Goal: Task Accomplishment & Management: Manage account settings

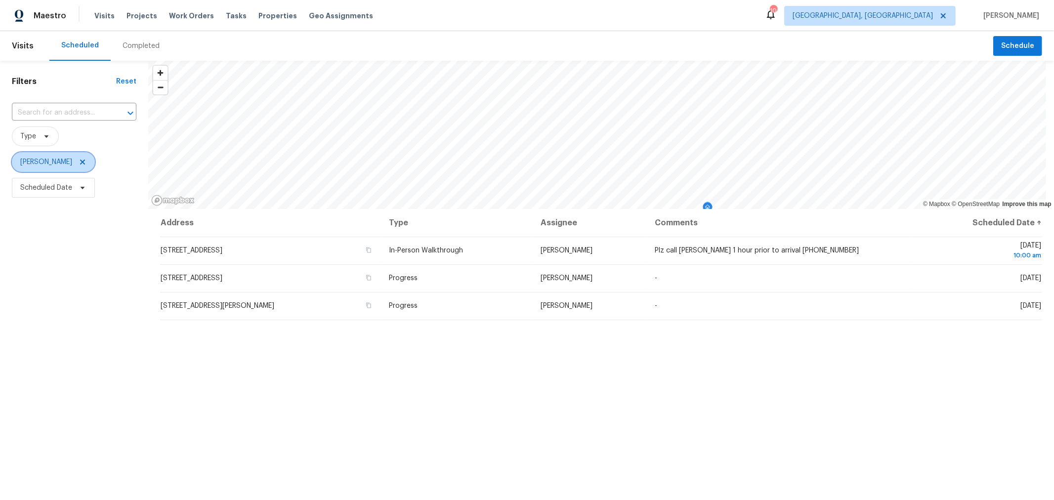
click at [76, 167] on span "[PERSON_NAME]" at bounding box center [53, 162] width 83 height 20
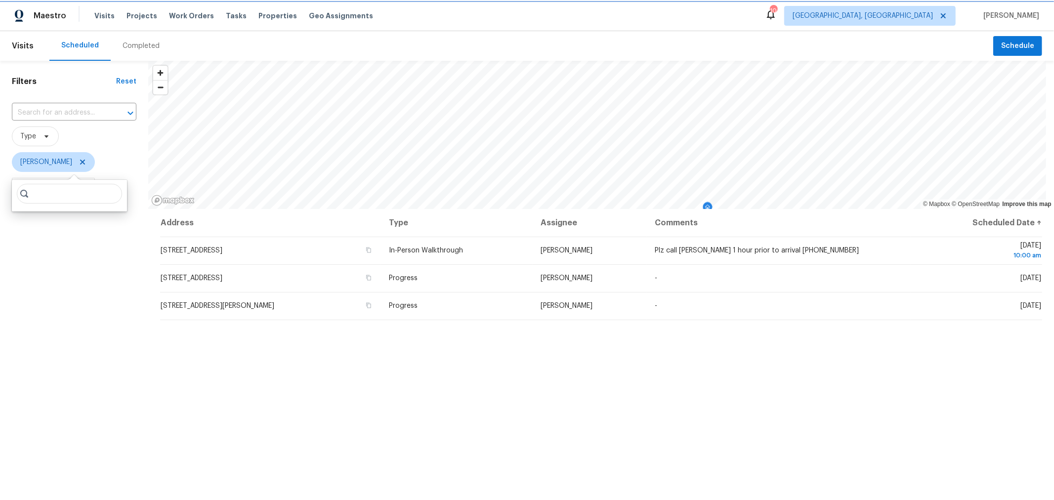
click at [79, 162] on icon at bounding box center [83, 162] width 8 height 8
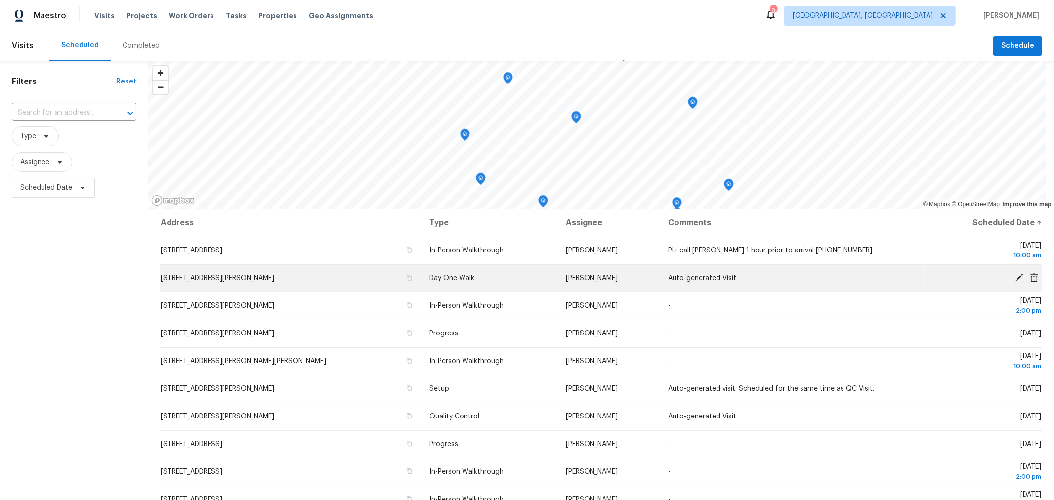
click at [1015, 276] on icon at bounding box center [1019, 277] width 9 height 9
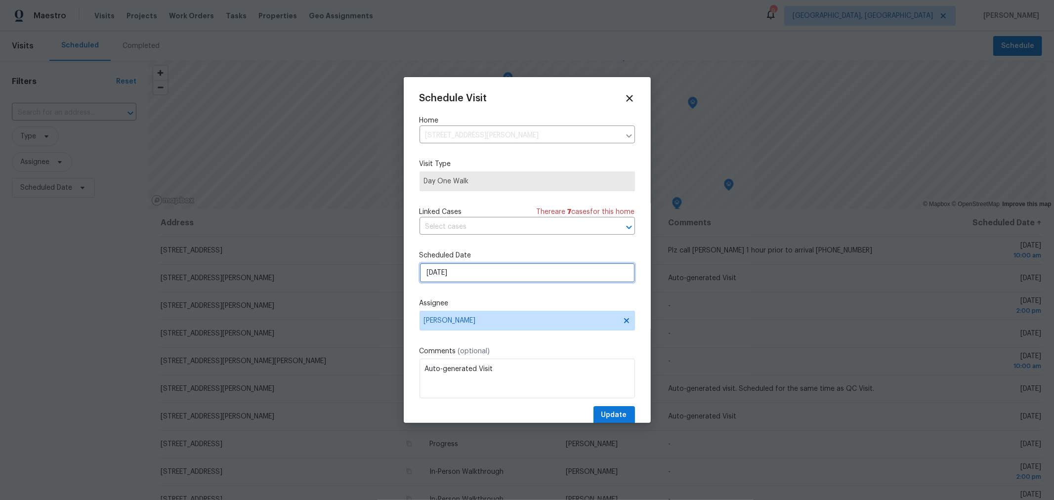
click at [471, 283] on input "[DATE]" at bounding box center [528, 273] width 216 height 20
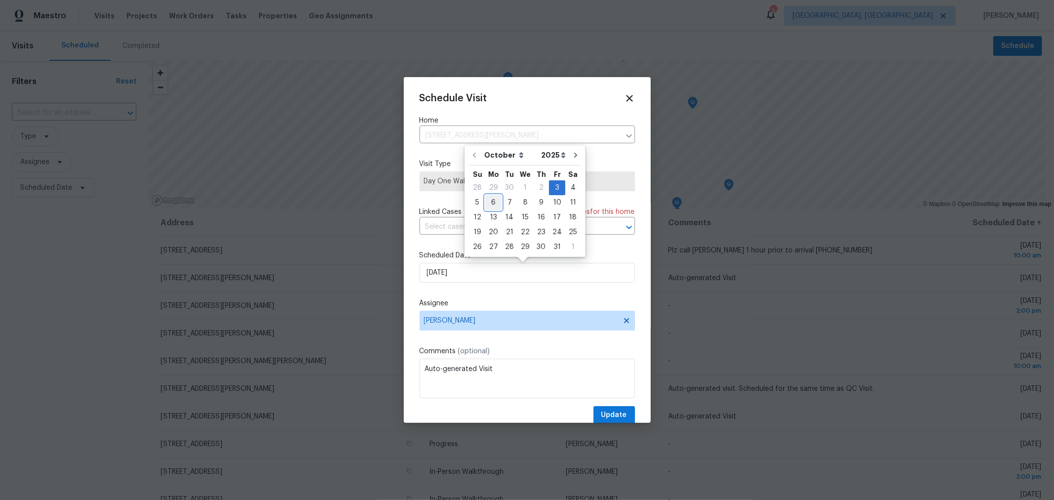
click at [494, 201] on div "6" at bounding box center [493, 203] width 16 height 14
type input "[DATE]"
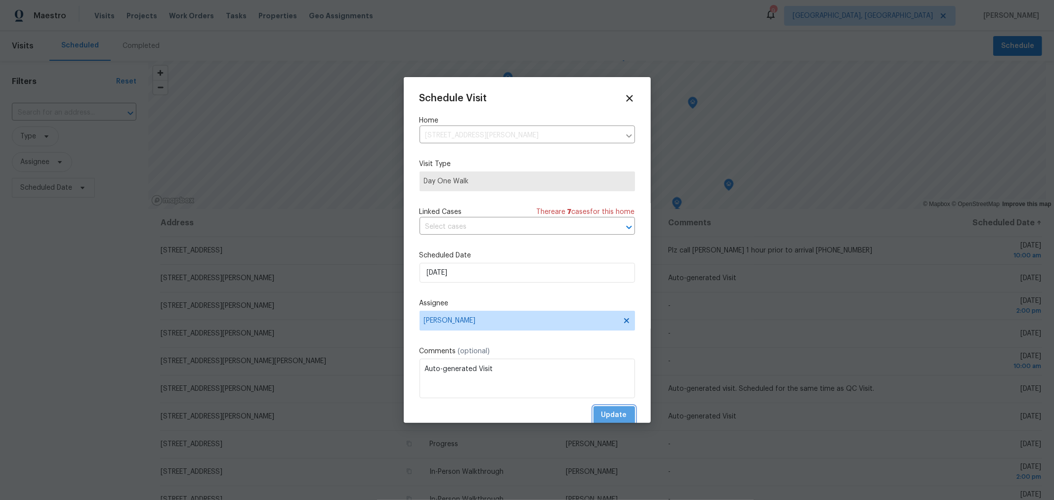
click at [616, 414] on span "Update" at bounding box center [615, 415] width 26 height 12
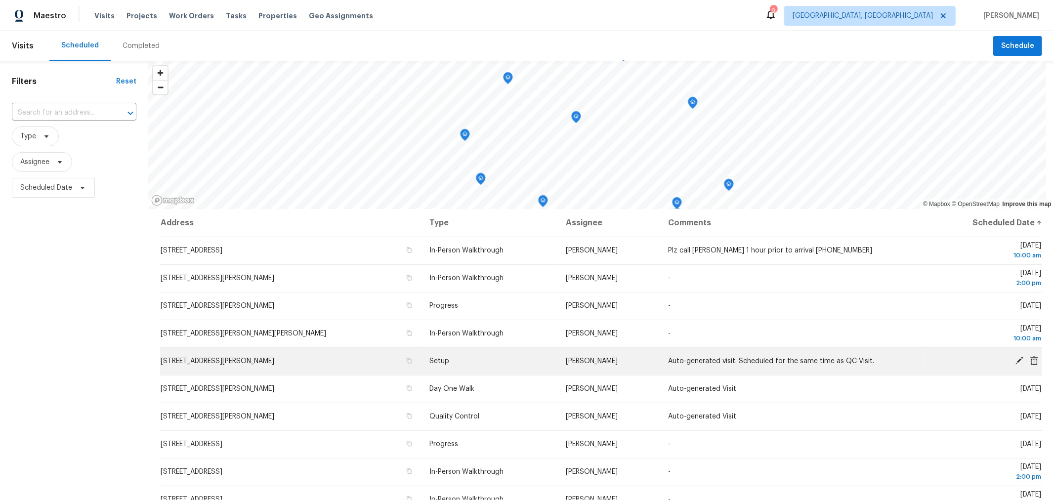
click at [1015, 357] on icon at bounding box center [1019, 360] width 9 height 9
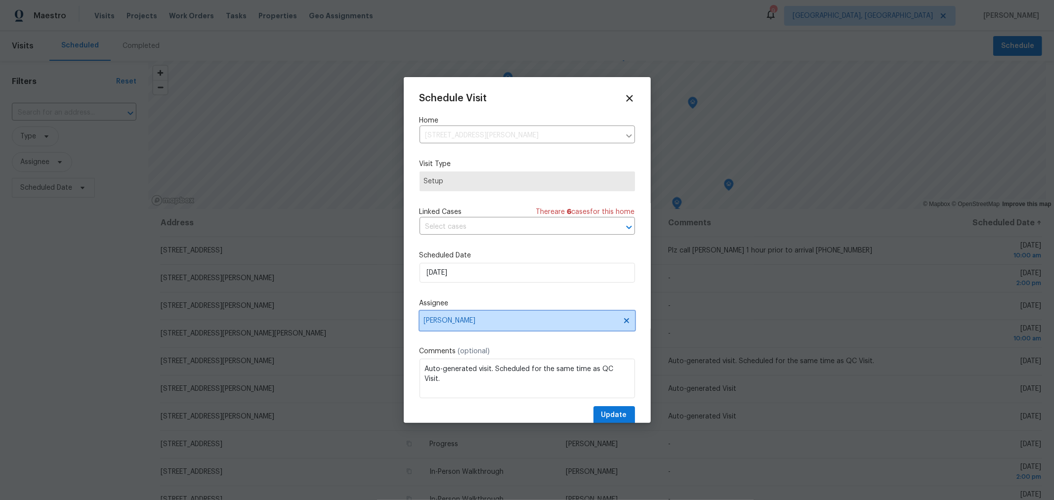
click at [517, 329] on div "Schedule Visit Home [STREET_ADDRESS][PERSON_NAME] ​ Visit Type Setup Linked Cas…" at bounding box center [528, 259] width 216 height 332
click at [509, 324] on span "[PERSON_NAME]" at bounding box center [521, 321] width 194 height 8
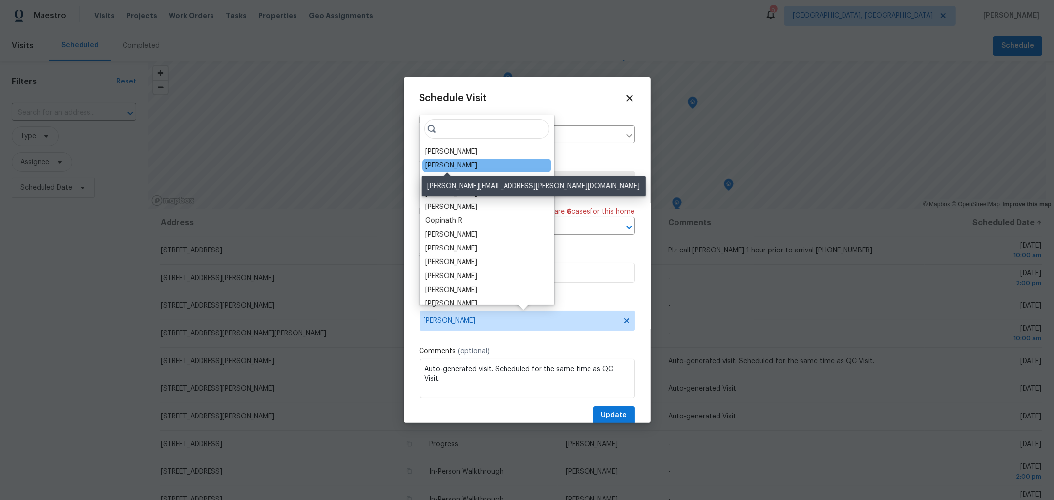
click at [441, 161] on div "[PERSON_NAME]" at bounding box center [452, 166] width 52 height 10
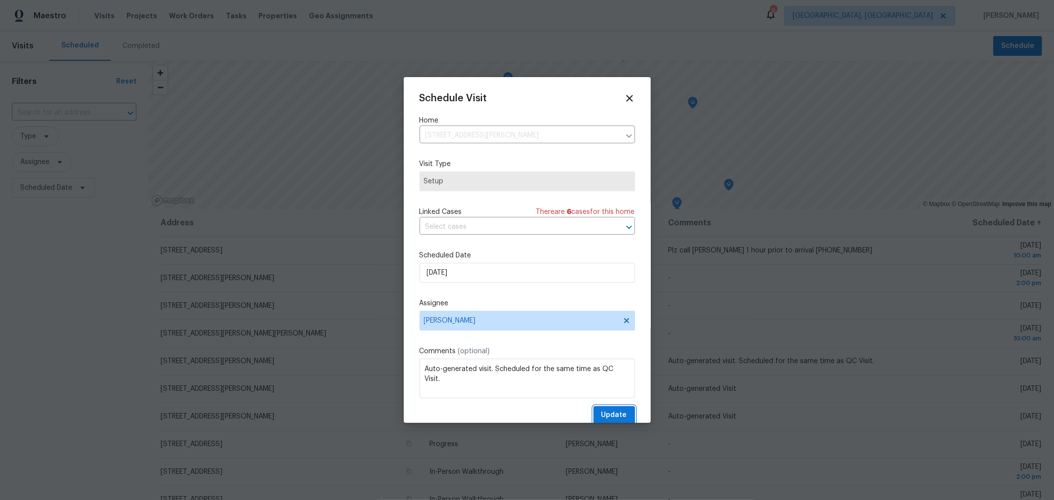
click at [611, 414] on span "Update" at bounding box center [615, 415] width 26 height 12
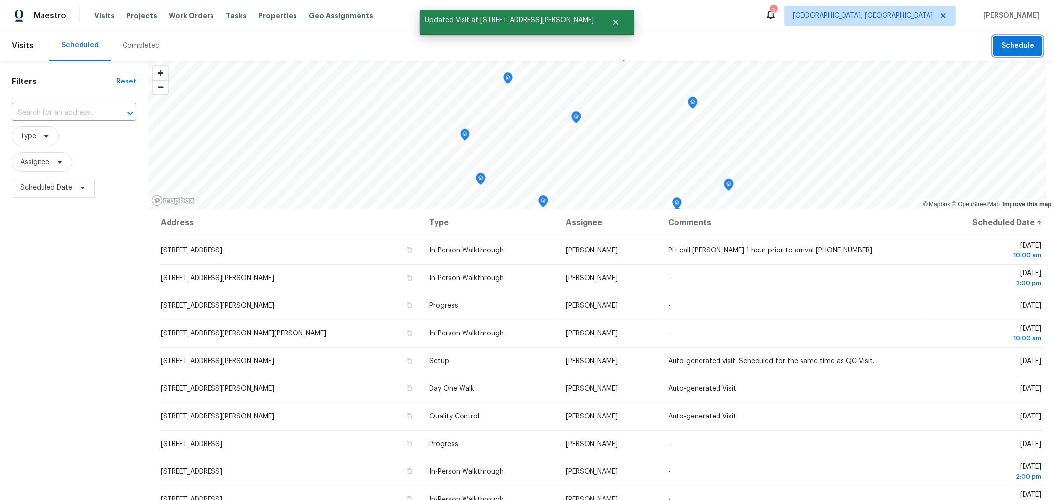
click at [1012, 52] on button "Schedule" at bounding box center [1017, 46] width 49 height 20
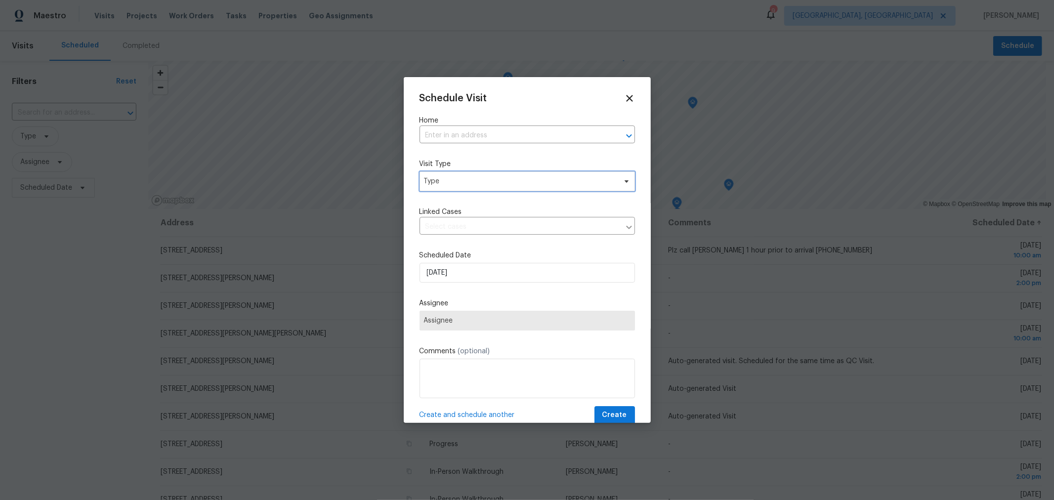
click at [560, 189] on span "Type" at bounding box center [528, 182] width 216 height 20
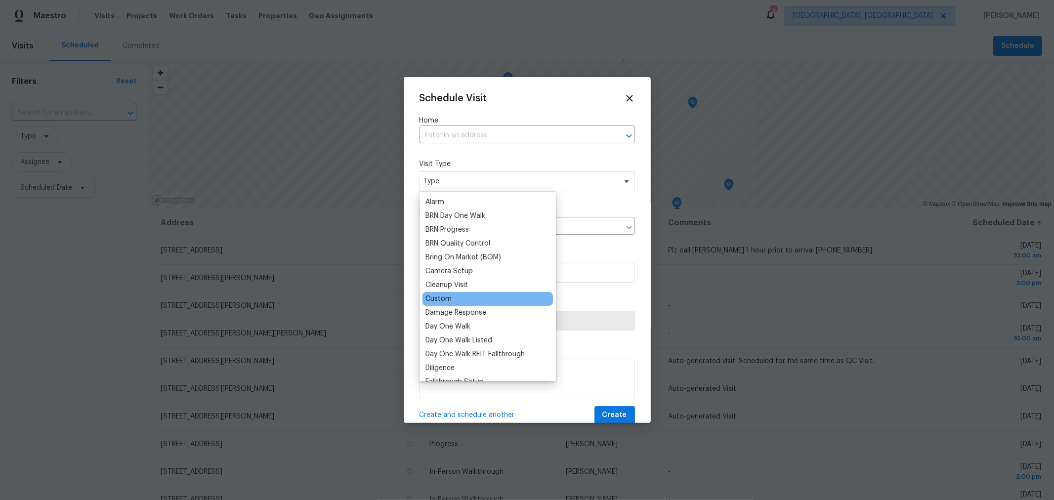
scroll to position [54, 0]
click at [453, 296] on div "Custom" at bounding box center [488, 299] width 130 height 14
click at [441, 296] on div "Custom" at bounding box center [439, 299] width 26 height 10
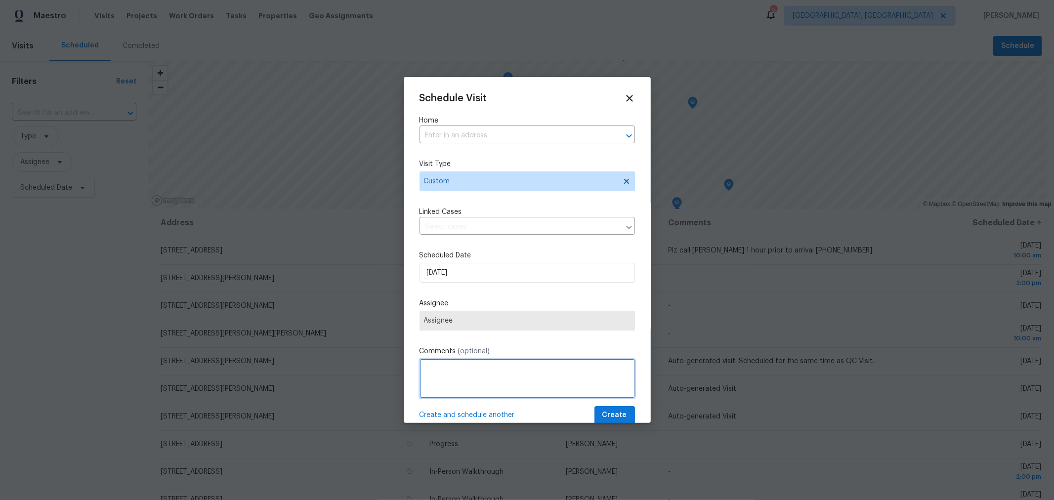
click at [499, 380] on textarea at bounding box center [528, 379] width 216 height 40
type textarea "Setup training with MF"
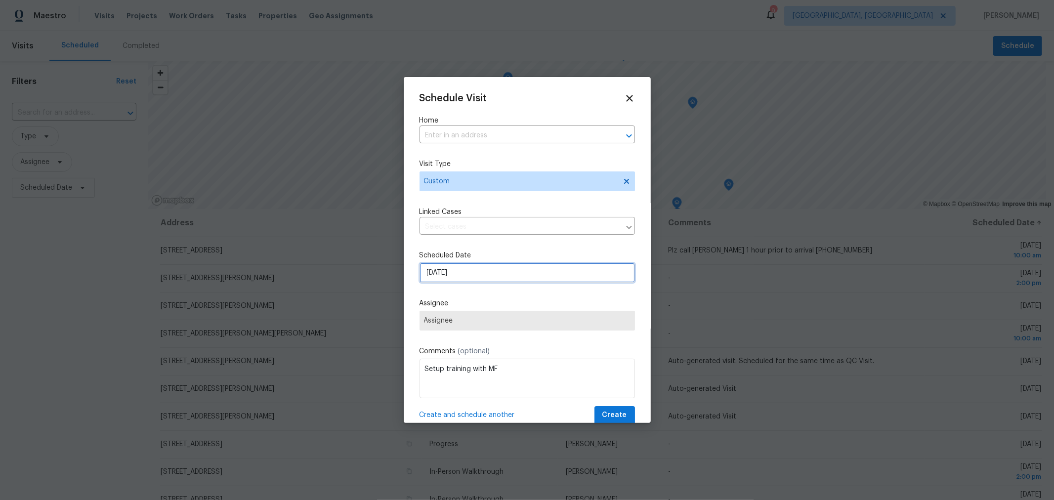
click at [462, 273] on input "[DATE]" at bounding box center [528, 273] width 216 height 20
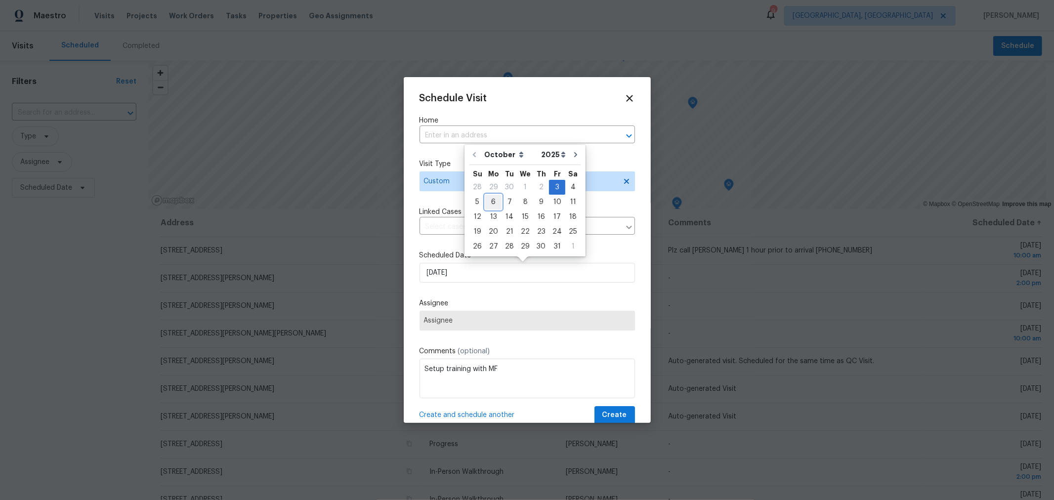
click at [492, 206] on div "6" at bounding box center [493, 202] width 16 height 14
type input "[DATE]"
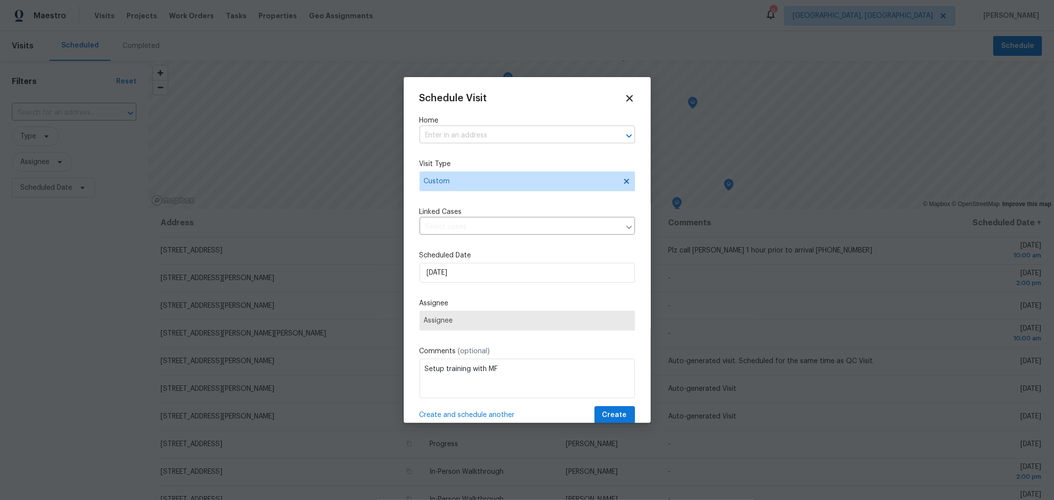
click at [503, 131] on input "text" at bounding box center [514, 135] width 188 height 15
type input "6800"
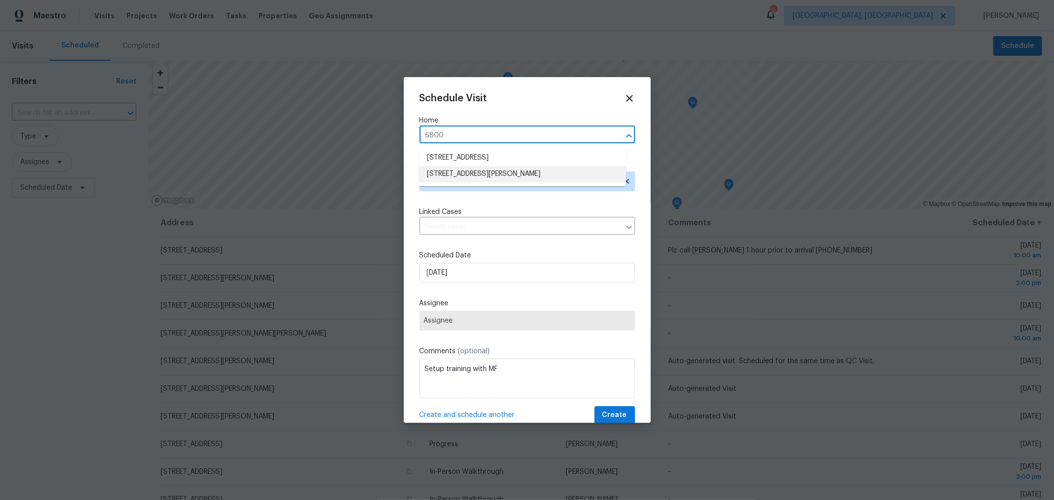
click at [490, 172] on li "[STREET_ADDRESS][PERSON_NAME]" at bounding box center [522, 174] width 207 height 16
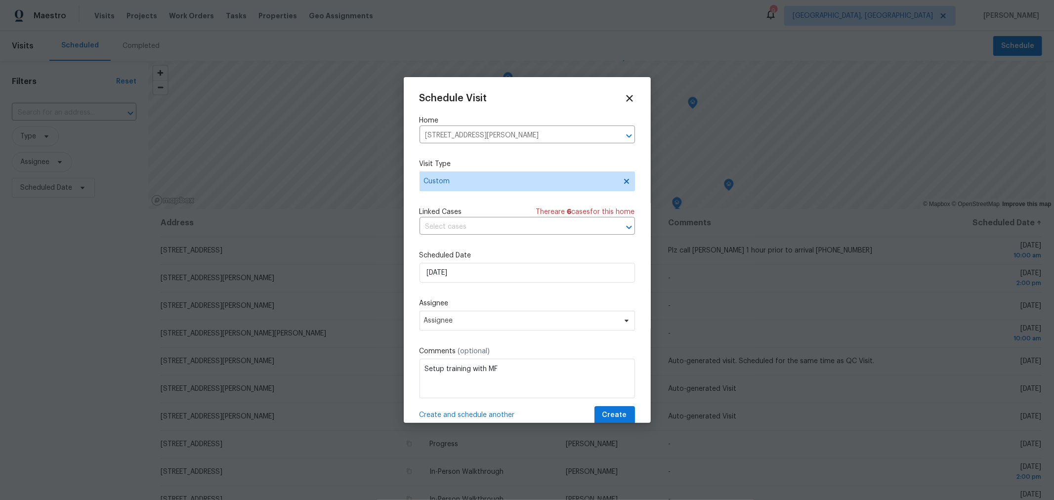
click at [485, 332] on div "Schedule Visit Home [STREET_ADDRESS][PERSON_NAME] ​ Visit Type Custom Linked Ca…" at bounding box center [528, 259] width 216 height 332
click at [484, 325] on span "Assignee" at bounding box center [521, 321] width 194 height 8
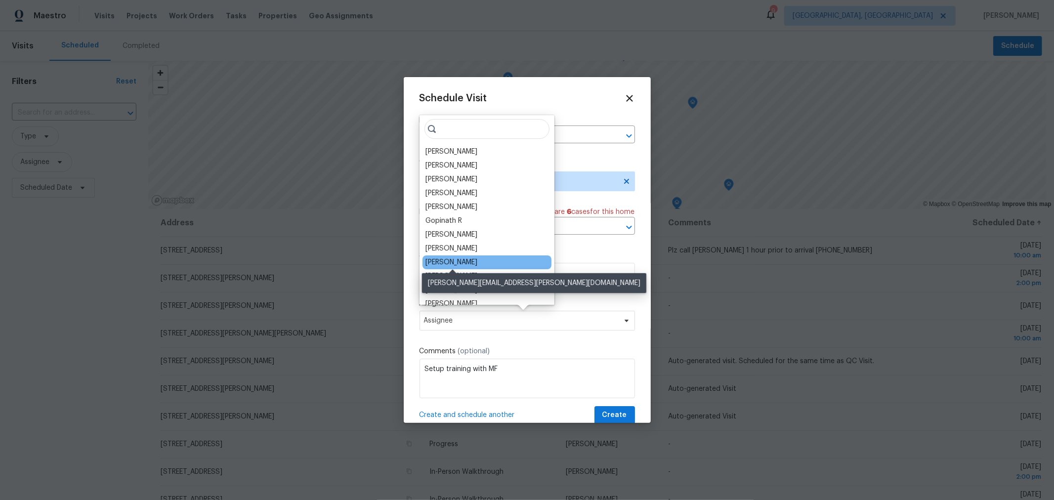
click at [468, 259] on div "[PERSON_NAME]" at bounding box center [452, 263] width 52 height 10
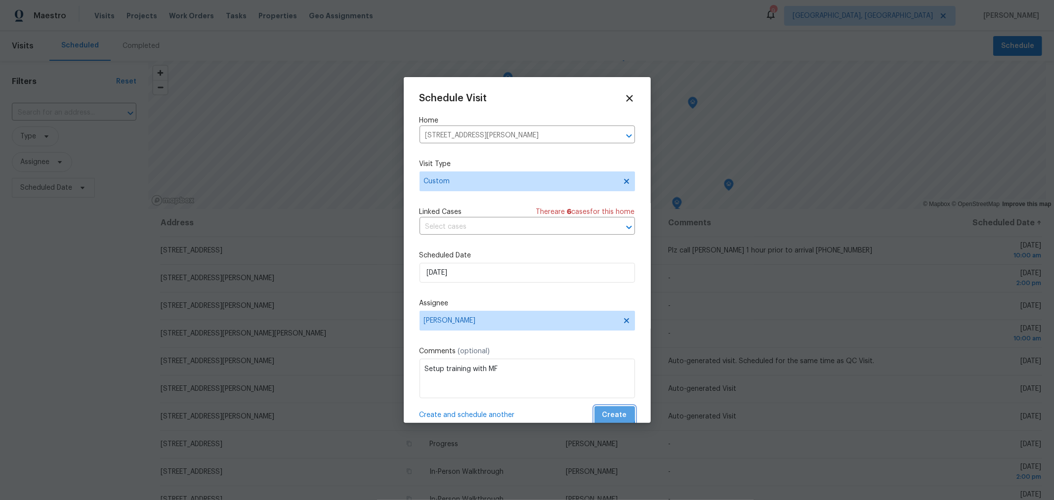
click at [603, 411] on span "Create" at bounding box center [615, 415] width 25 height 12
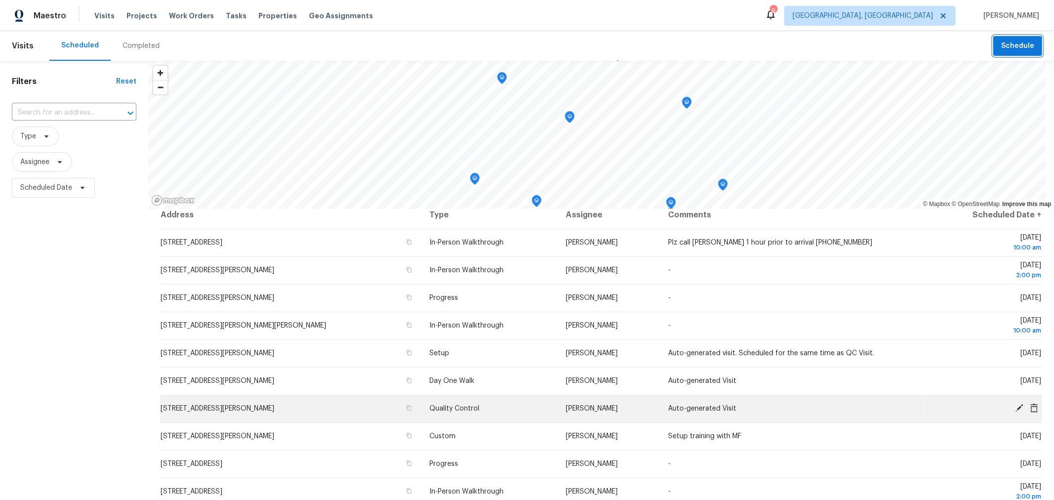
scroll to position [0, 0]
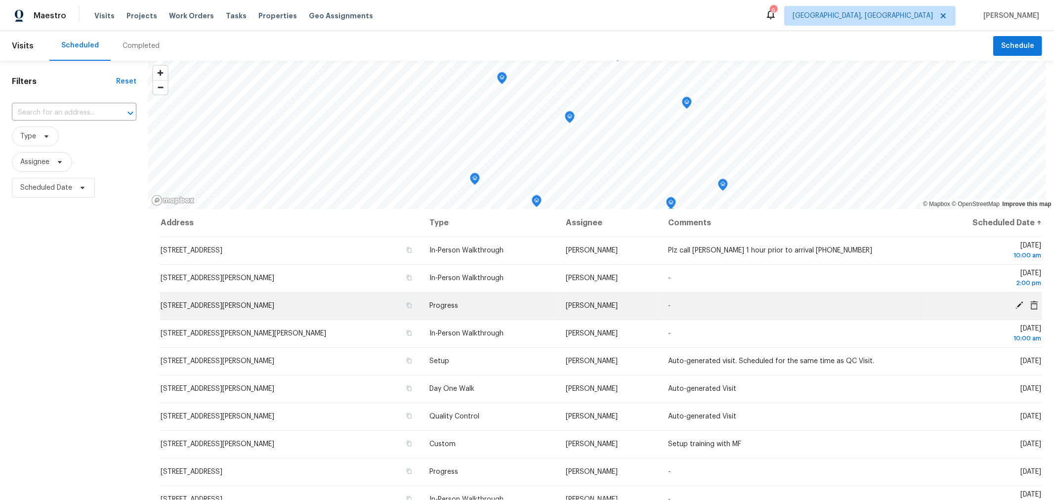
click at [1030, 304] on icon at bounding box center [1034, 305] width 9 height 9
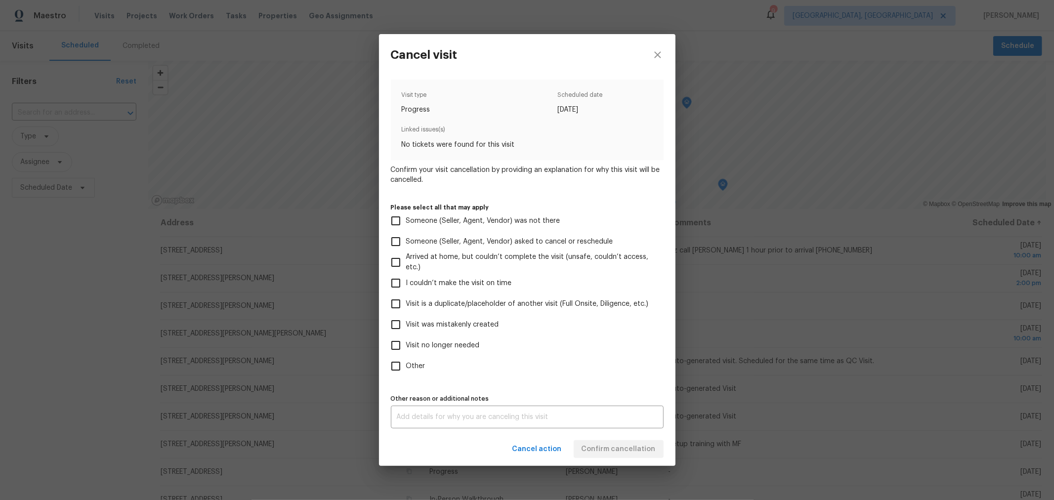
click at [439, 330] on label "Visit was mistakenly created" at bounding box center [521, 324] width 270 height 21
click at [406, 330] on input "Visit was mistakenly created" at bounding box center [396, 324] width 21 height 21
checkbox input "true"
click at [647, 445] on span "Confirm cancellation" at bounding box center [619, 449] width 74 height 12
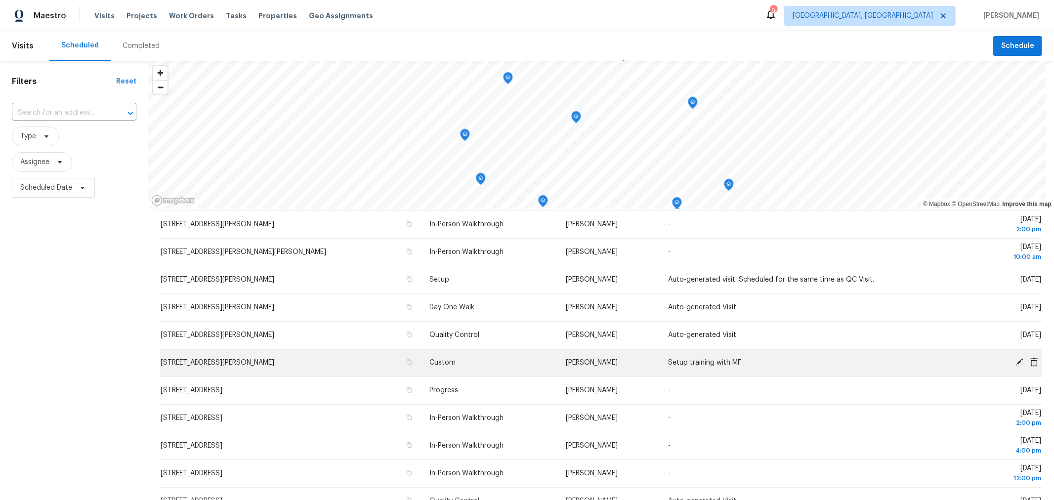
scroll to position [54, 0]
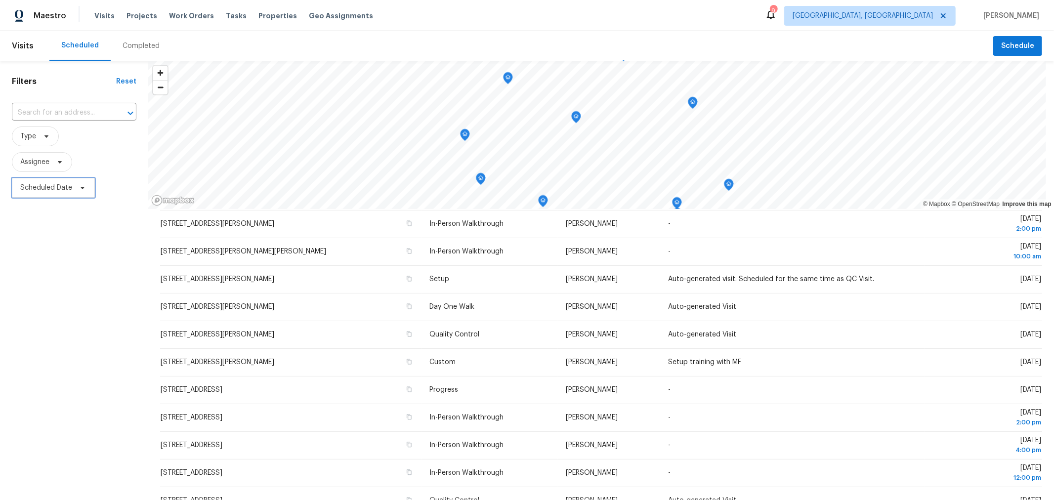
click at [62, 191] on span "Scheduled Date" at bounding box center [46, 188] width 52 height 10
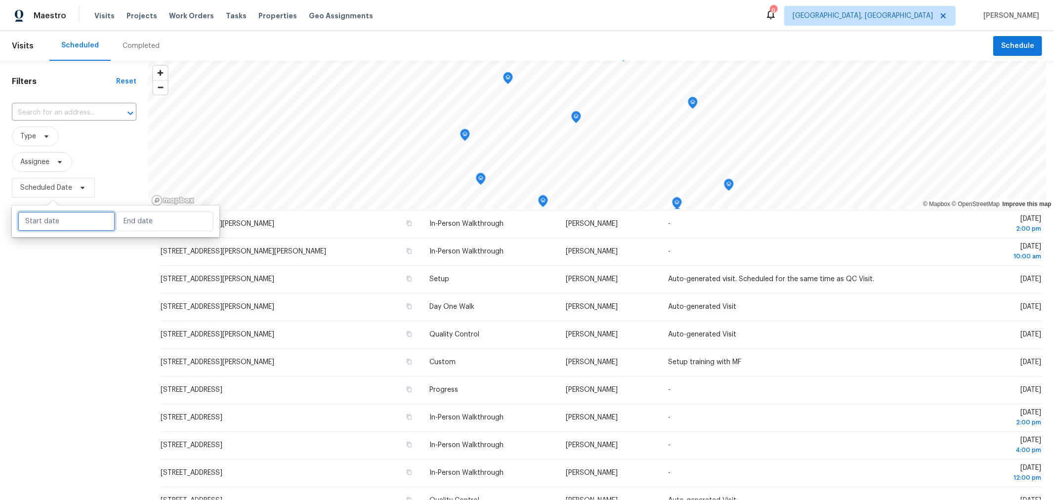
click at [57, 218] on input "text" at bounding box center [66, 222] width 97 height 20
select select "9"
select select "2025"
select select "10"
select select "2025"
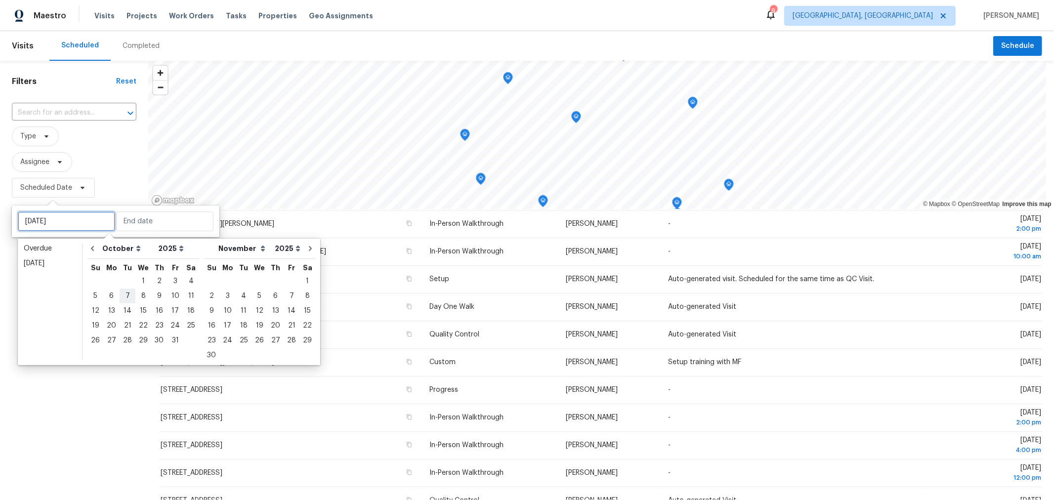
type input "[DATE]"
click at [111, 290] on div "6" at bounding box center [111, 296] width 16 height 14
type input "[DATE]"
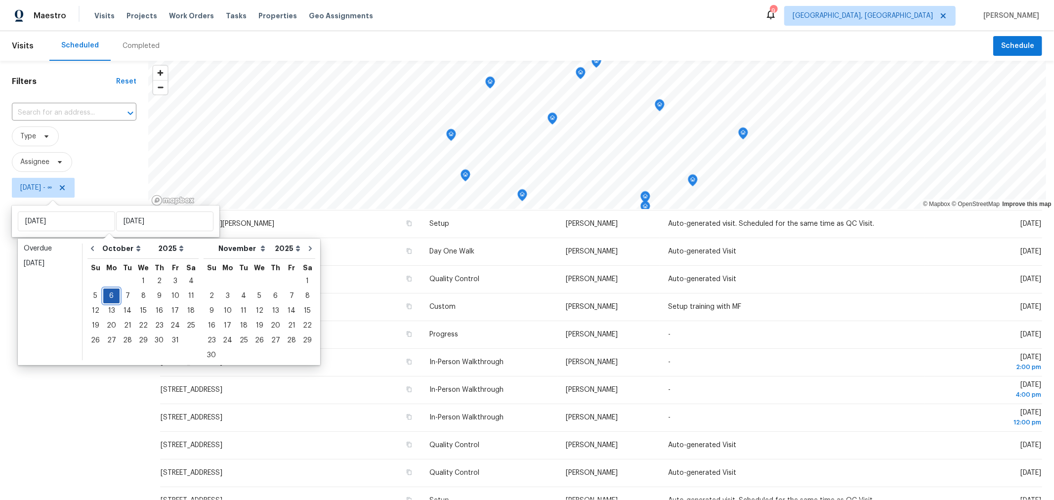
click at [107, 296] on div "6" at bounding box center [111, 296] width 16 height 14
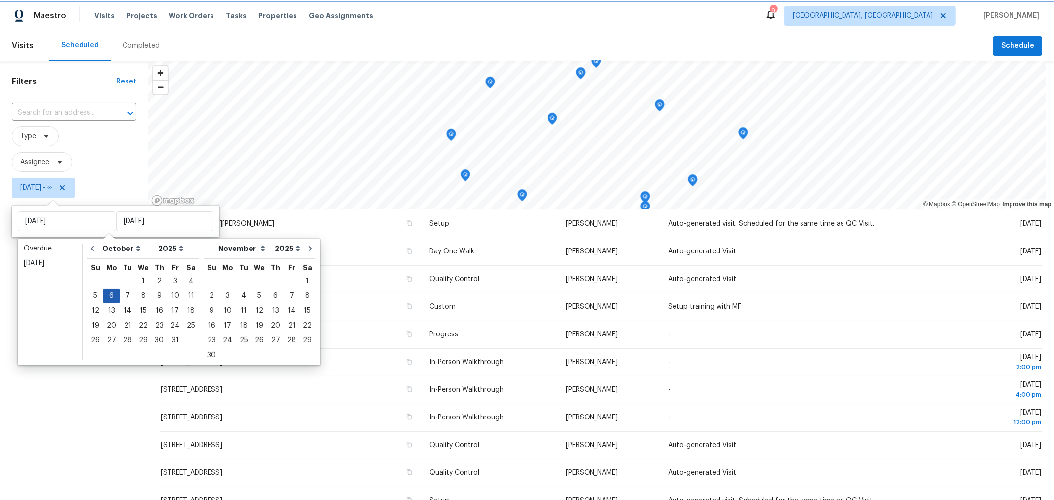
type input "[DATE]"
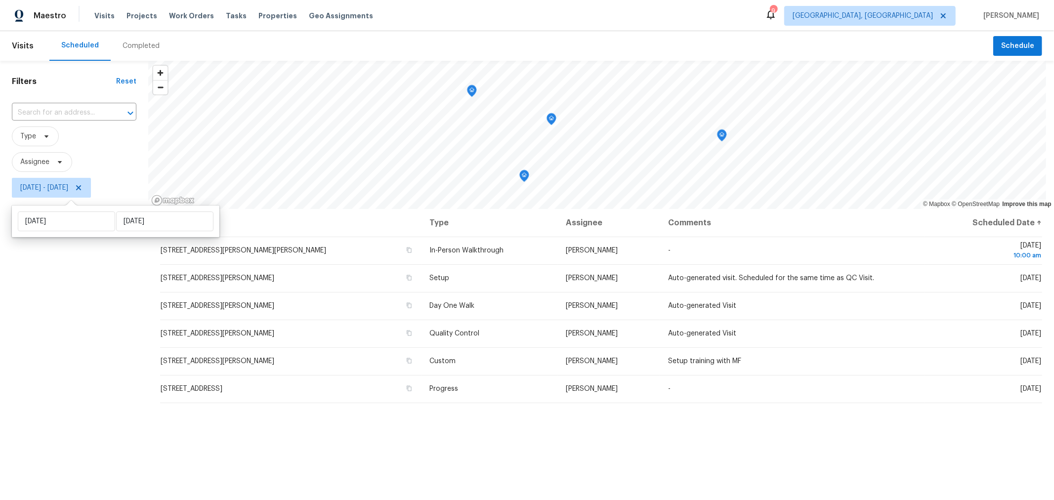
click at [63, 362] on div "Filters Reset ​ Type Assignee [DATE] - [DATE]" at bounding box center [74, 335] width 148 height 549
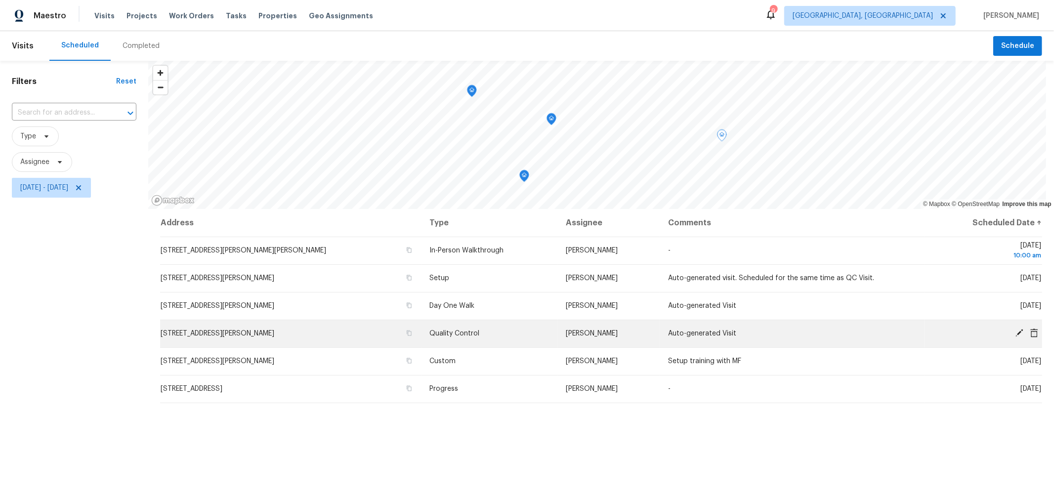
click at [1015, 329] on icon at bounding box center [1019, 333] width 9 height 9
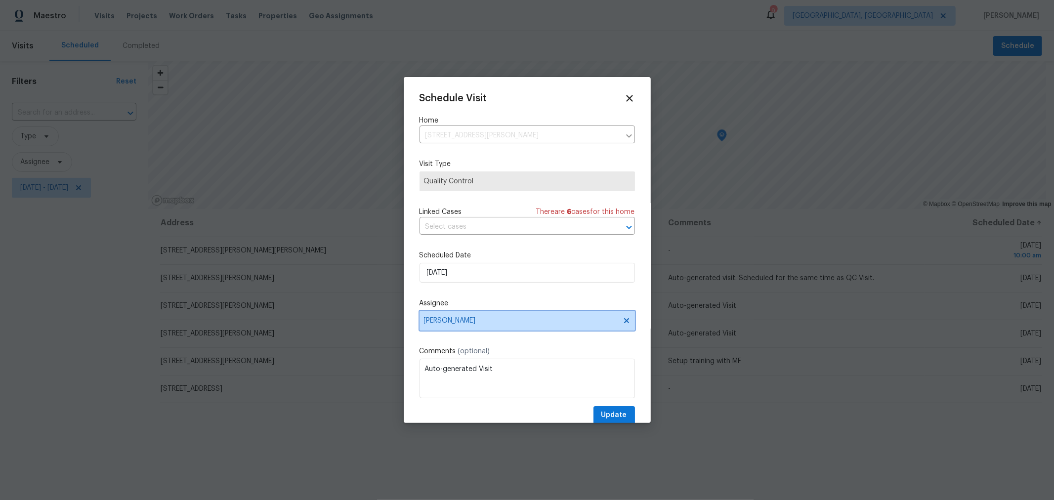
drag, startPoint x: 625, startPoint y: 324, endPoint x: 618, endPoint y: 323, distance: 7.0
click at [623, 324] on span "[PERSON_NAME]" at bounding box center [528, 321] width 216 height 20
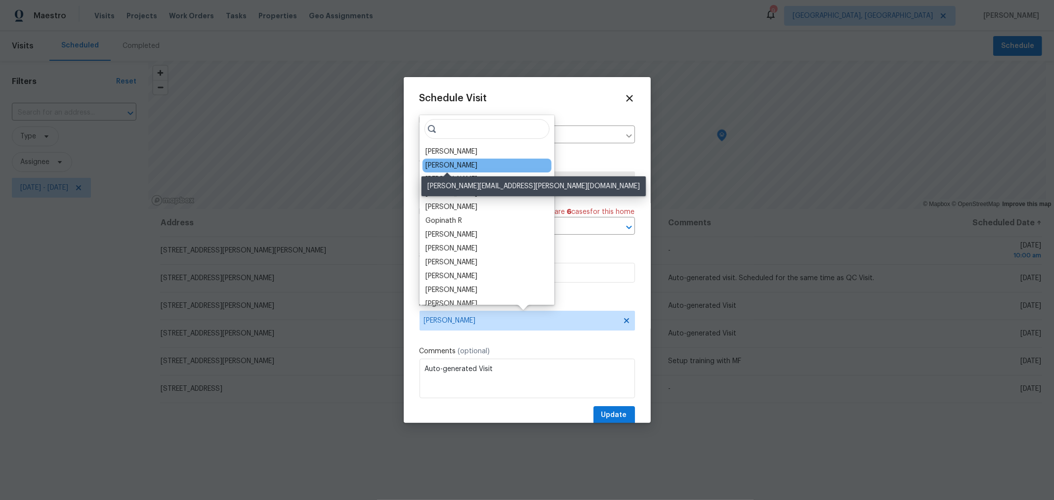
click at [458, 162] on div "[PERSON_NAME]" at bounding box center [452, 166] width 52 height 10
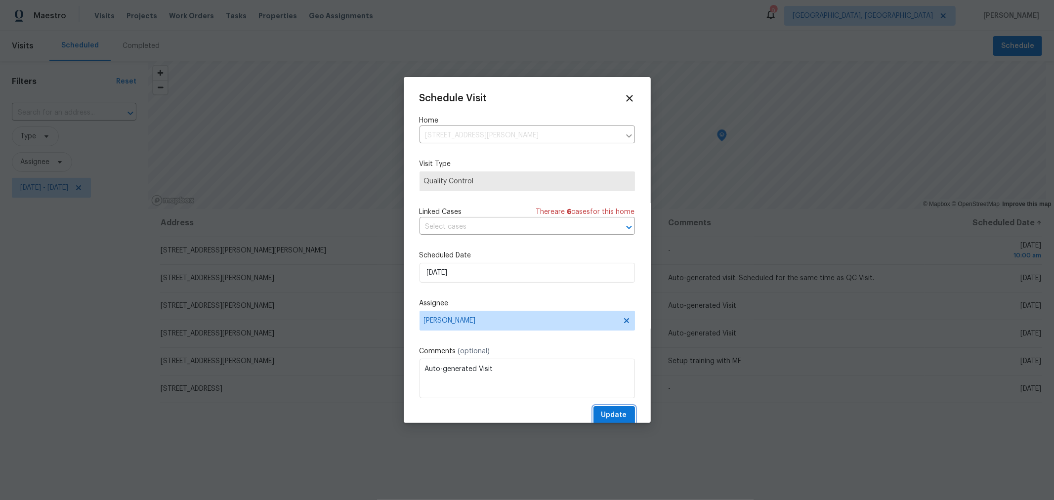
click at [602, 413] on span "Update" at bounding box center [615, 415] width 26 height 12
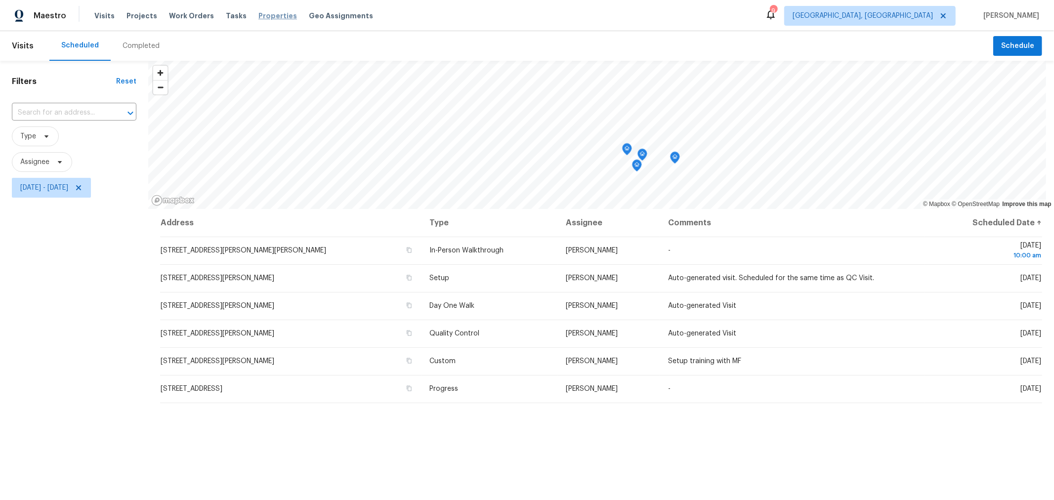
click at [259, 15] on span "Properties" at bounding box center [278, 16] width 39 height 10
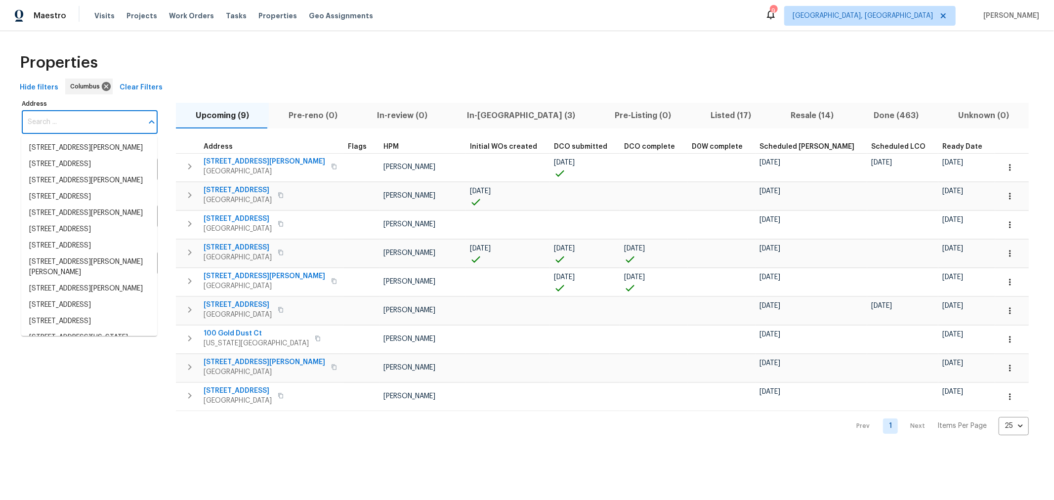
click at [43, 116] on input "Address" at bounding box center [82, 122] width 121 height 23
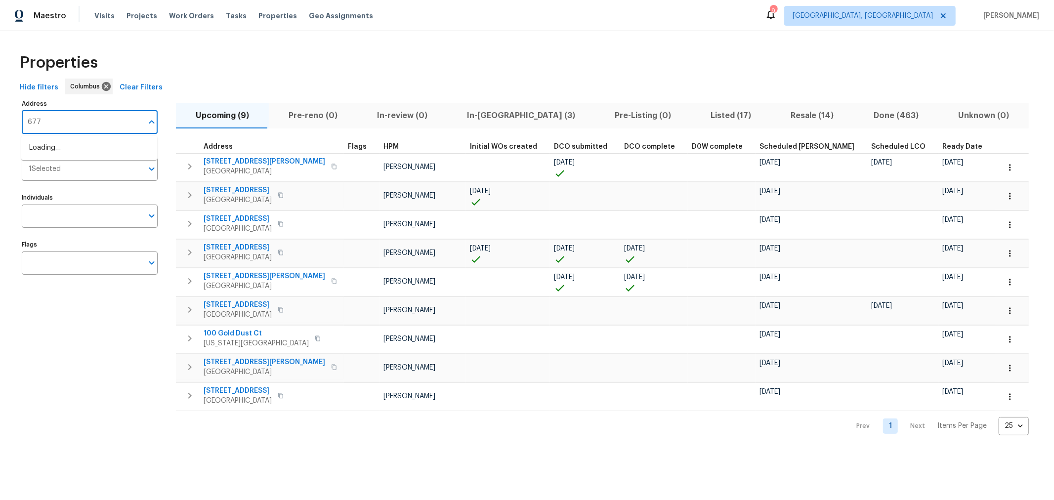
type input "6775"
click at [103, 141] on li "[STREET_ADDRESS][PERSON_NAME]" at bounding box center [89, 148] width 136 height 16
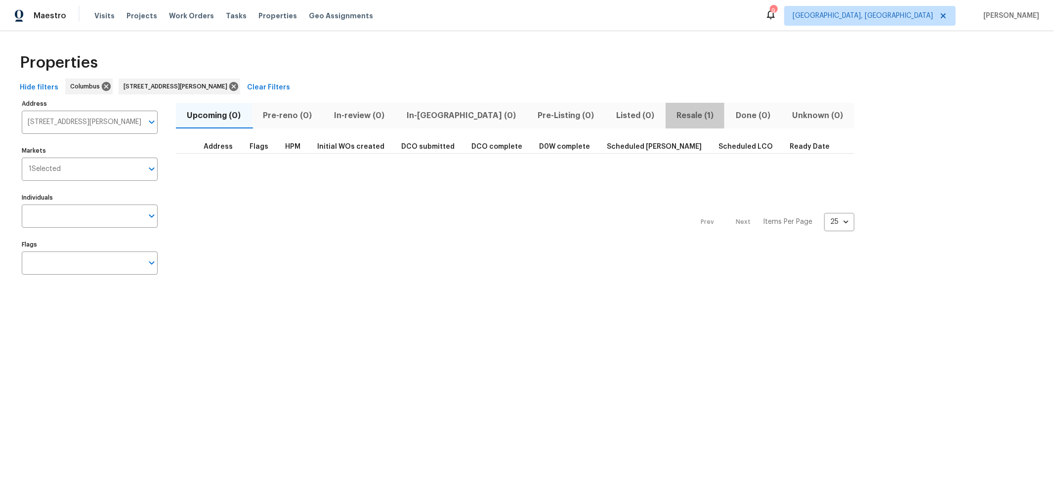
click at [672, 115] on span "Resale (1)" at bounding box center [695, 116] width 47 height 14
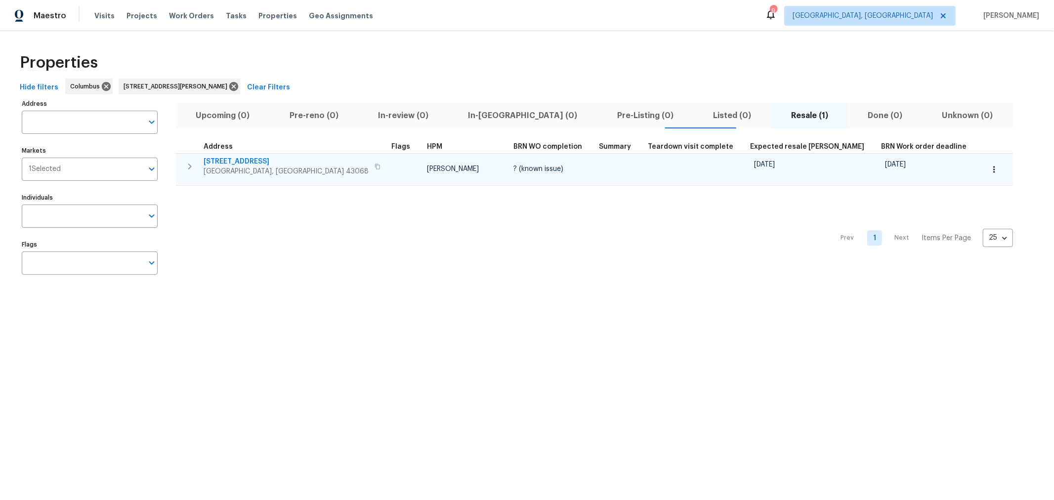
type input "[STREET_ADDRESS][PERSON_NAME]"
click at [226, 161] on span "[STREET_ADDRESS]" at bounding box center [286, 162] width 165 height 10
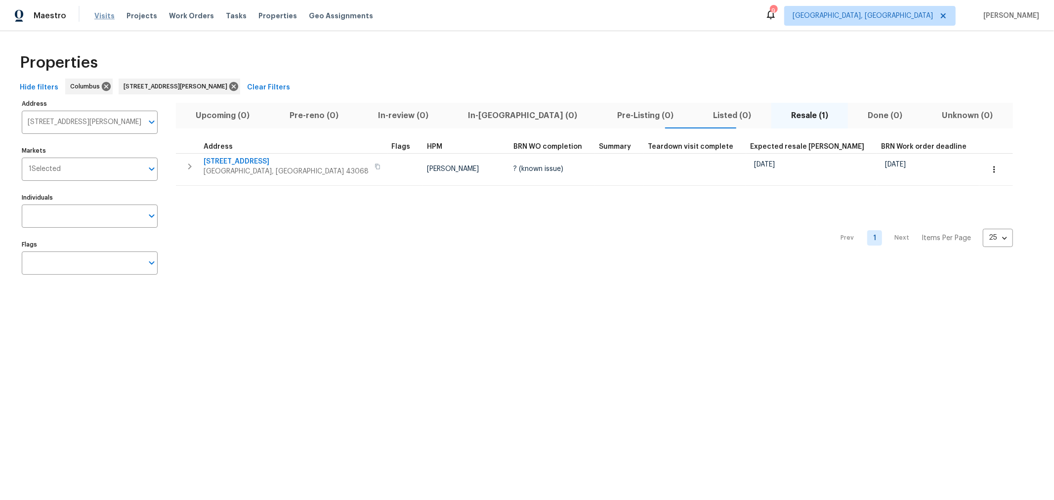
click at [104, 13] on span "Visits" at bounding box center [104, 16] width 20 height 10
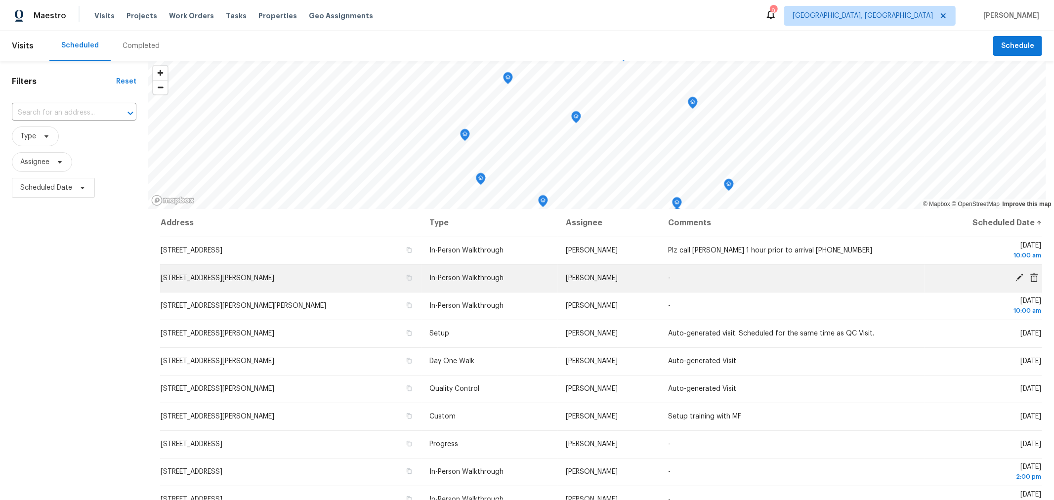
click at [234, 285] on td "[STREET_ADDRESS][PERSON_NAME]" at bounding box center [290, 278] width 261 height 28
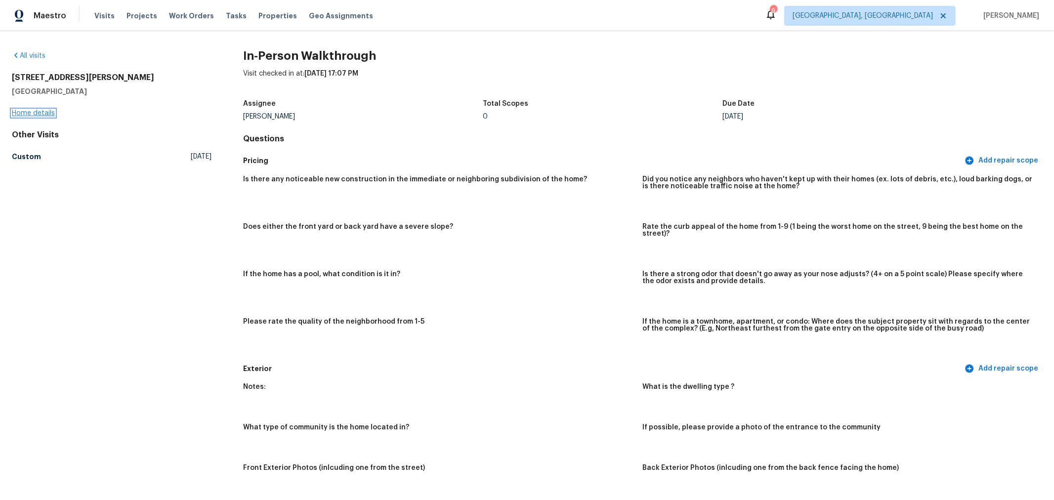
click at [38, 116] on link "Home details" at bounding box center [33, 113] width 43 height 7
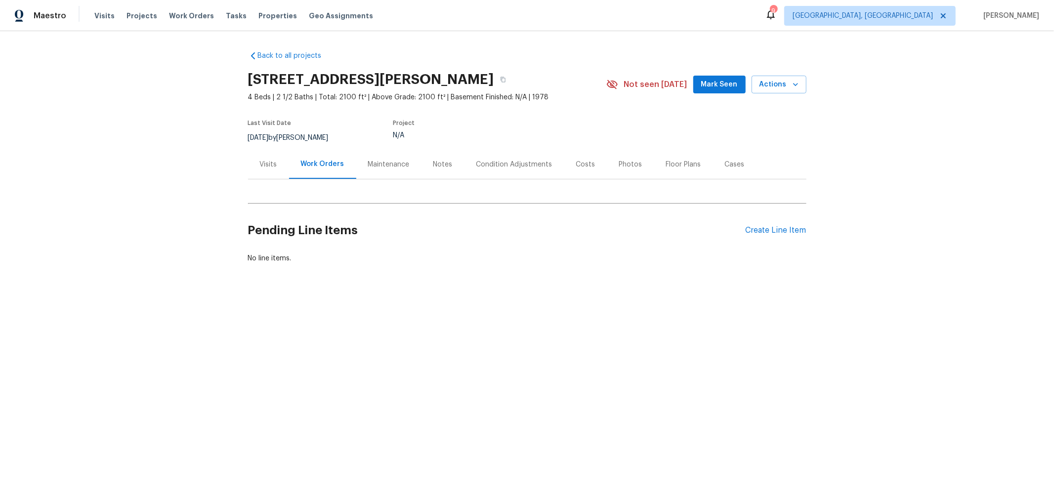
click at [625, 167] on div "Photos" at bounding box center [630, 165] width 23 height 10
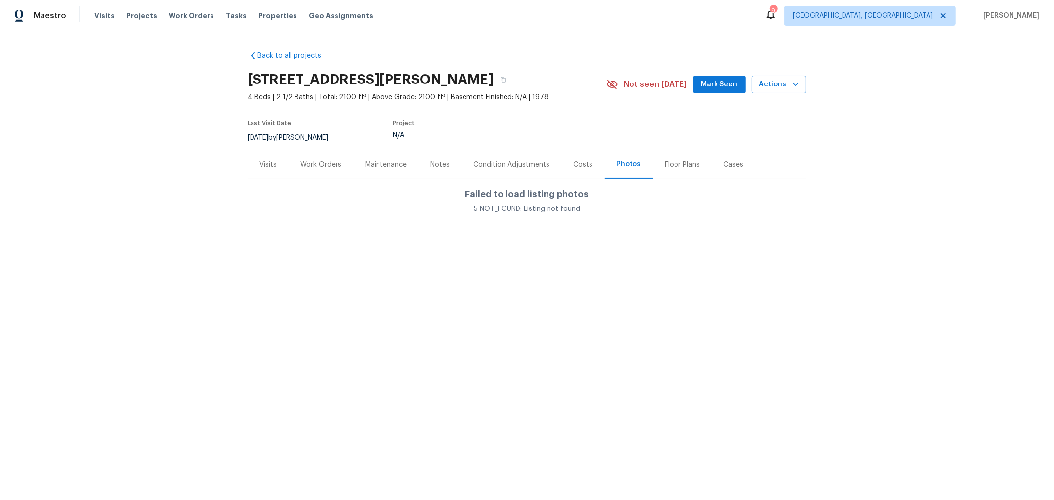
click at [688, 168] on div "Floor Plans" at bounding box center [682, 165] width 35 height 10
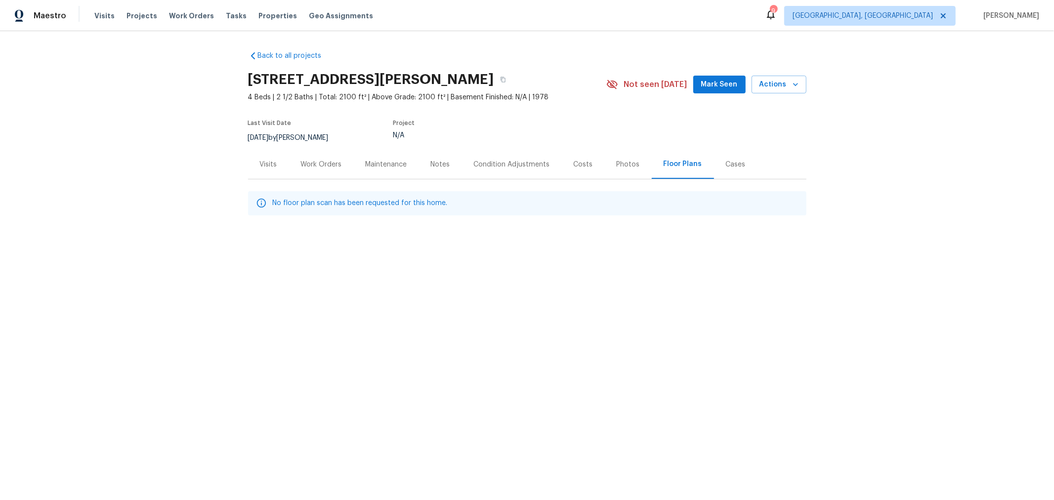
click at [576, 164] on div "Costs" at bounding box center [583, 165] width 19 height 10
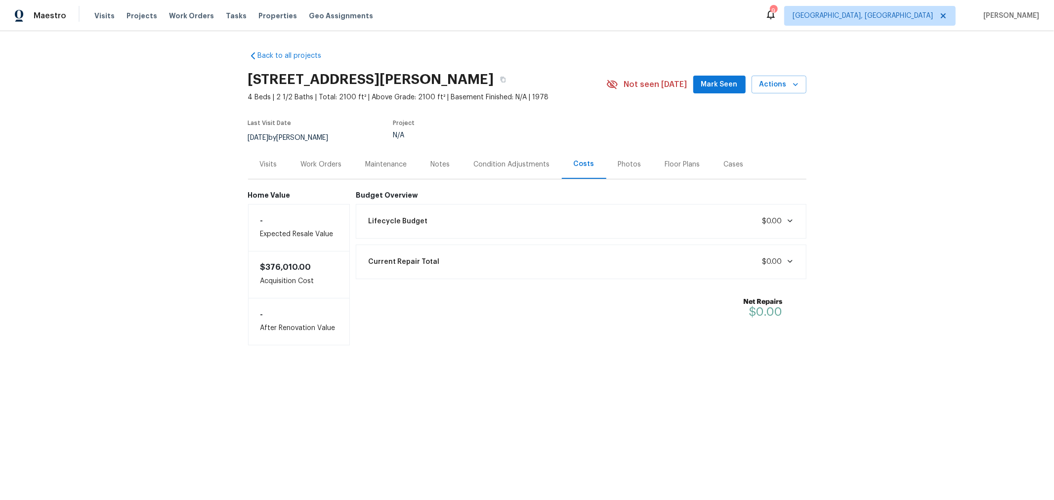
click at [677, 161] on div "Floor Plans" at bounding box center [682, 165] width 35 height 10
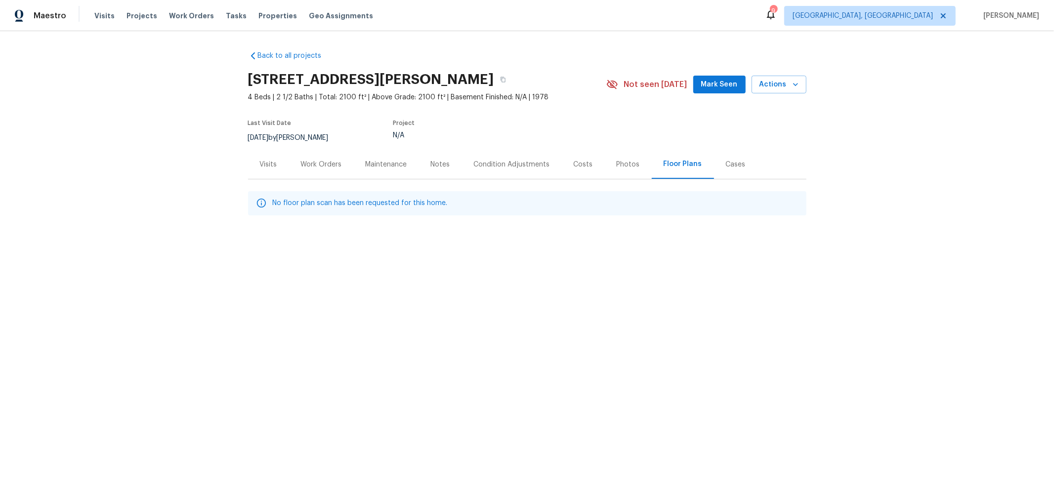
click at [491, 275] on html "Maestro Visits Projects Work Orders Tasks Properties Geo Assignments 9 [GEOGRAP…" at bounding box center [527, 137] width 1054 height 275
click at [617, 167] on div "Photos" at bounding box center [628, 165] width 23 height 10
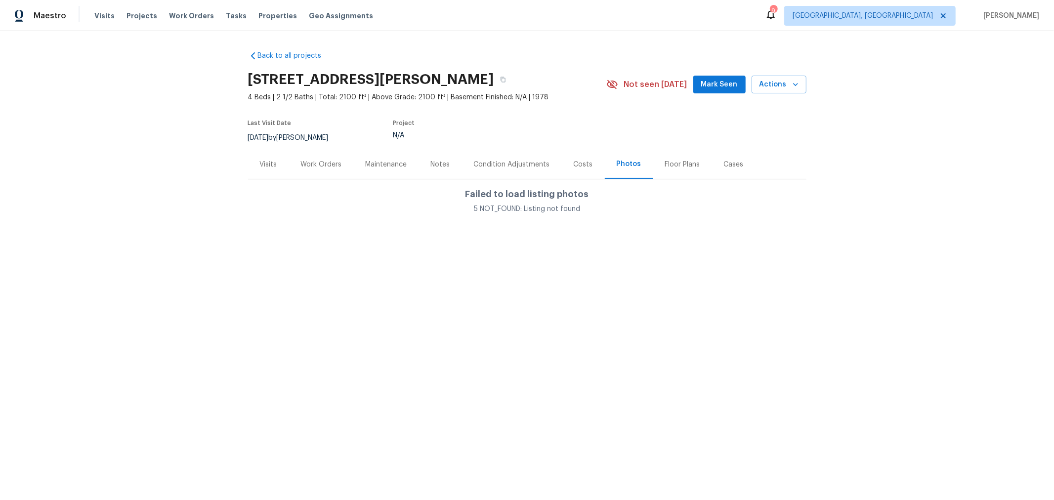
click at [681, 166] on div "Floor Plans" at bounding box center [682, 165] width 35 height 10
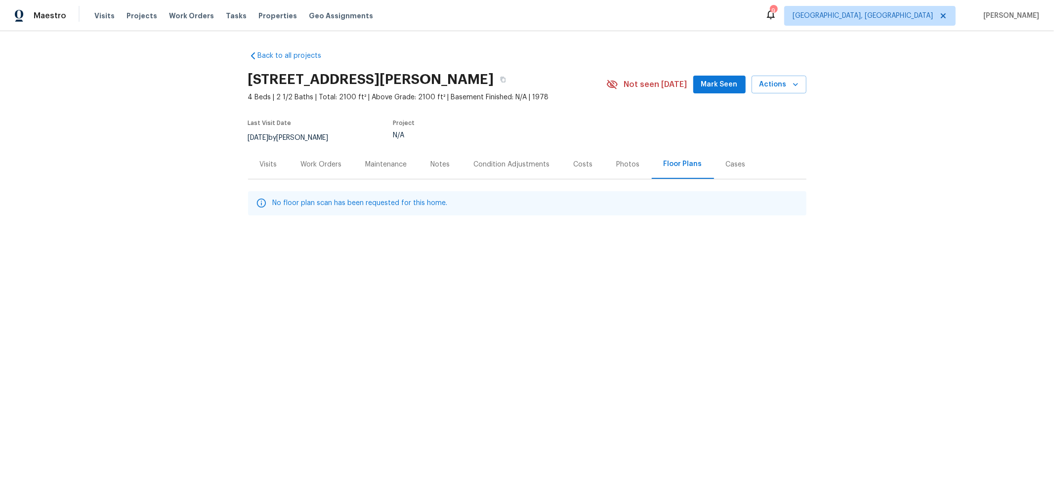
click at [510, 167] on div "Condition Adjustments" at bounding box center [512, 165] width 76 height 10
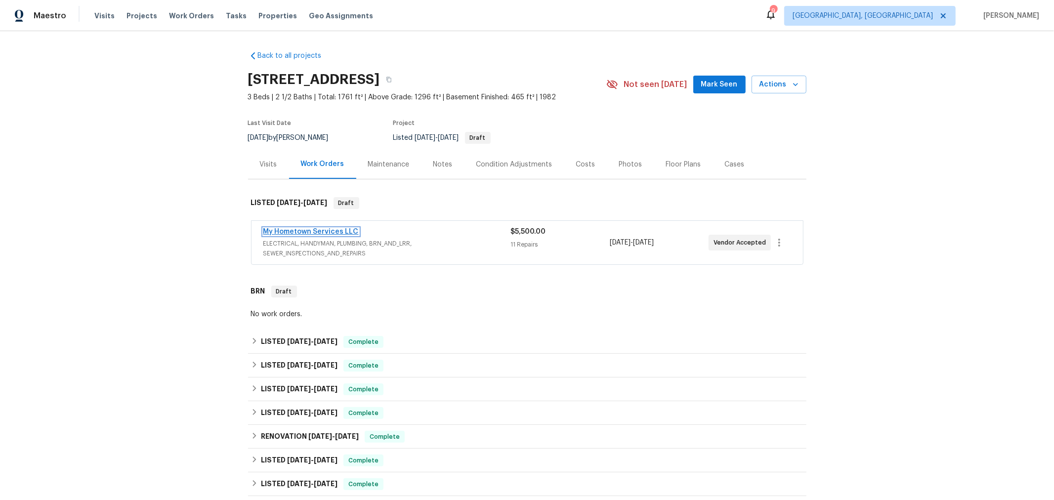
click at [313, 230] on link "My Hometown Services LLC" at bounding box center [310, 231] width 95 height 7
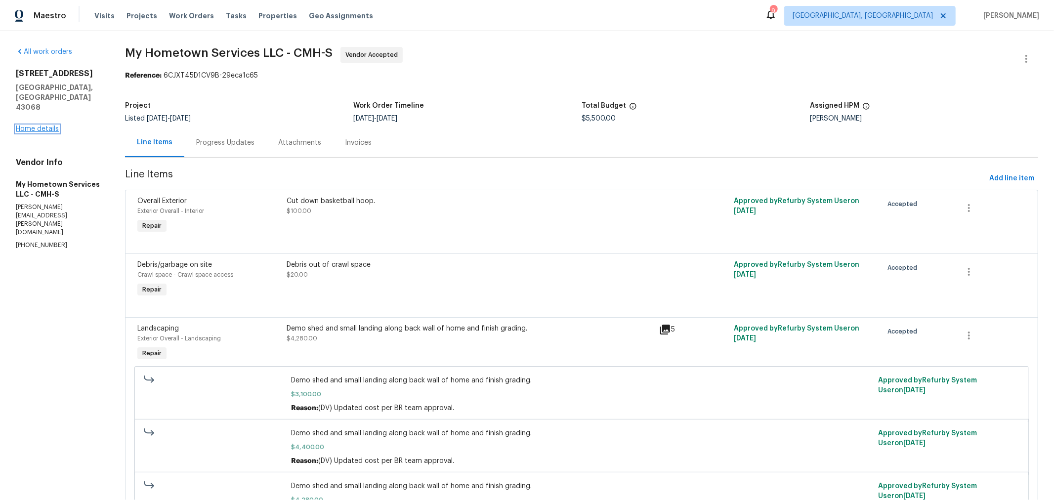
click at [41, 126] on link "Home details" at bounding box center [37, 129] width 43 height 7
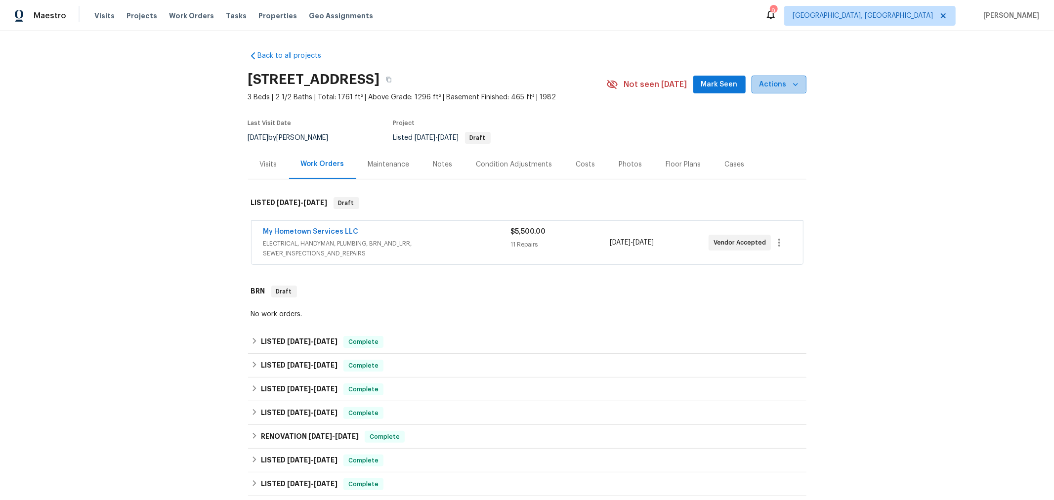
click at [774, 79] on span "Actions" at bounding box center [779, 85] width 39 height 12
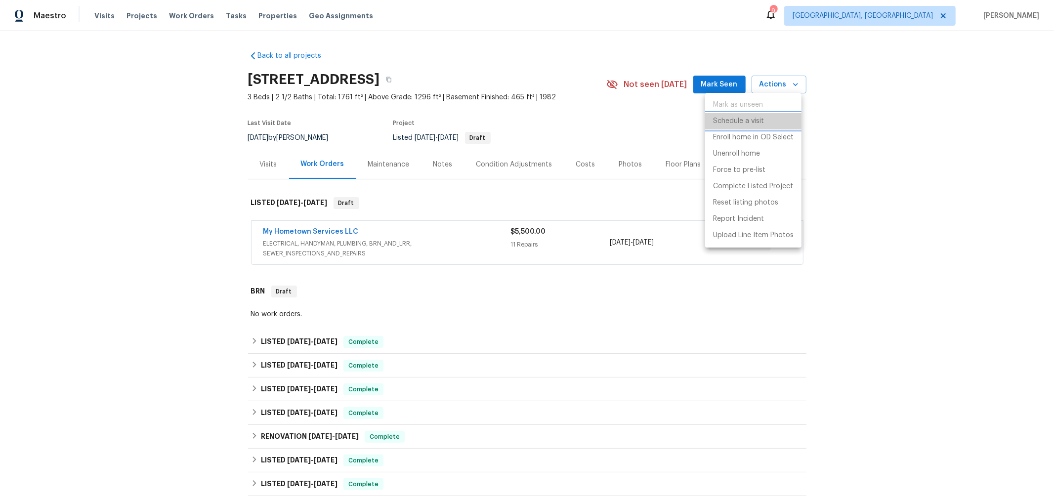
click at [750, 117] on p "Schedule a visit" at bounding box center [738, 121] width 51 height 10
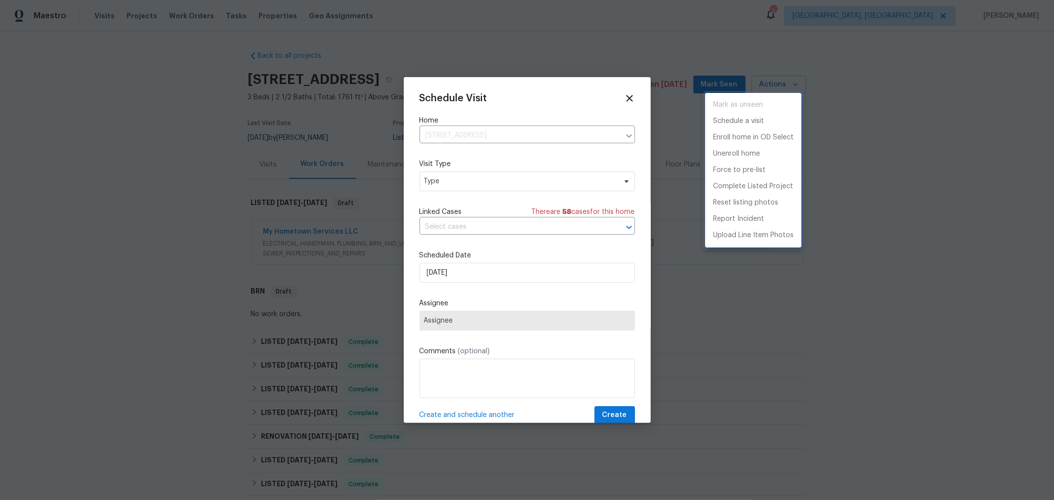
click at [491, 187] on div at bounding box center [527, 250] width 1054 height 500
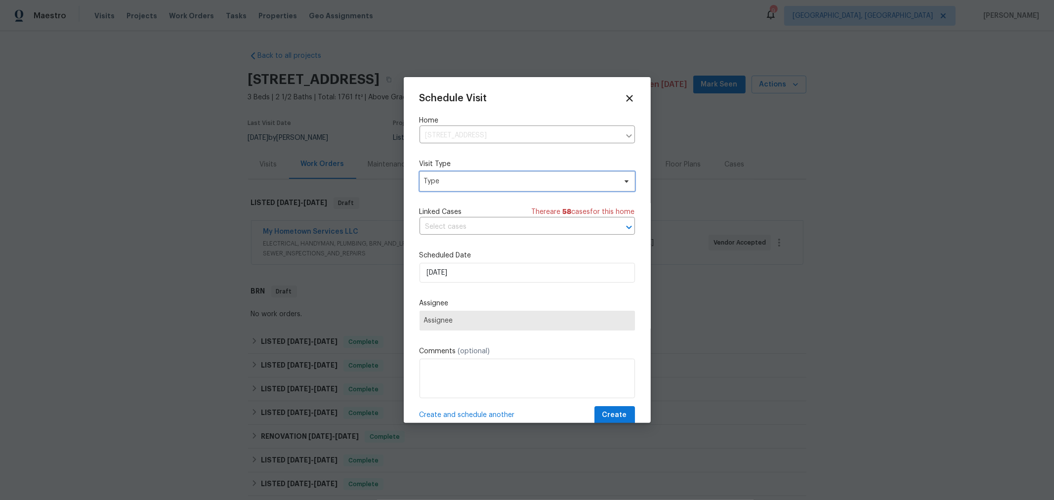
click at [491, 180] on span "Type" at bounding box center [520, 181] width 192 height 10
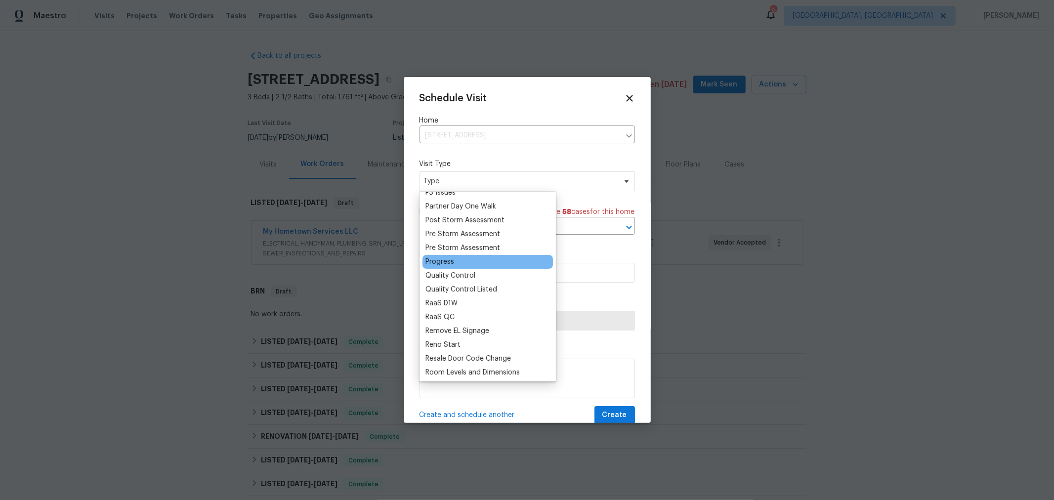
scroll to position [603, 0]
click at [432, 259] on div "Progress" at bounding box center [440, 262] width 29 height 10
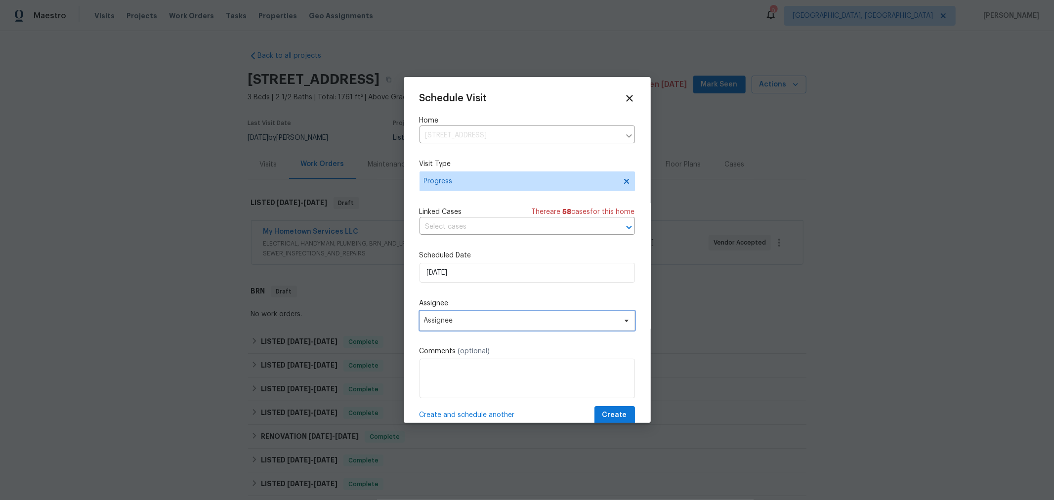
click at [500, 331] on span "Assignee" at bounding box center [528, 321] width 216 height 20
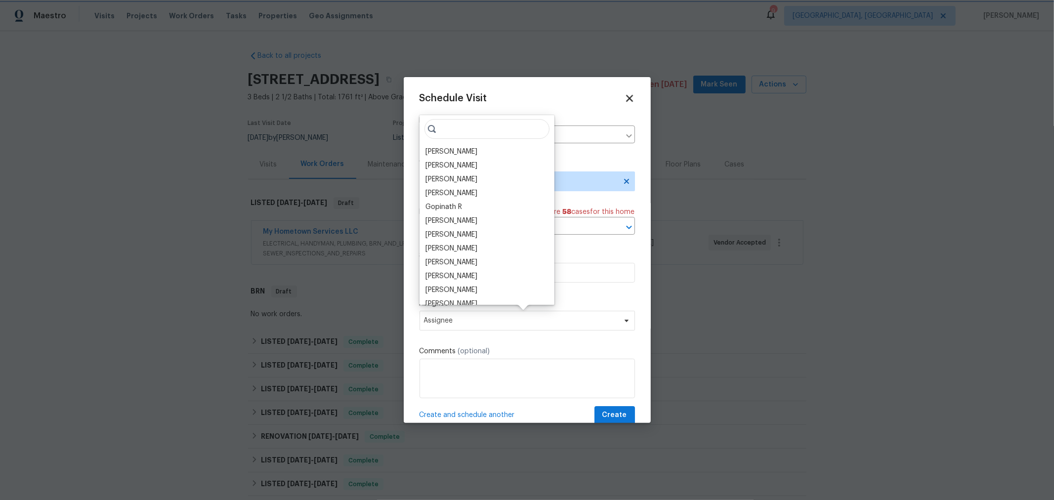
click at [626, 99] on icon at bounding box center [629, 98] width 7 height 7
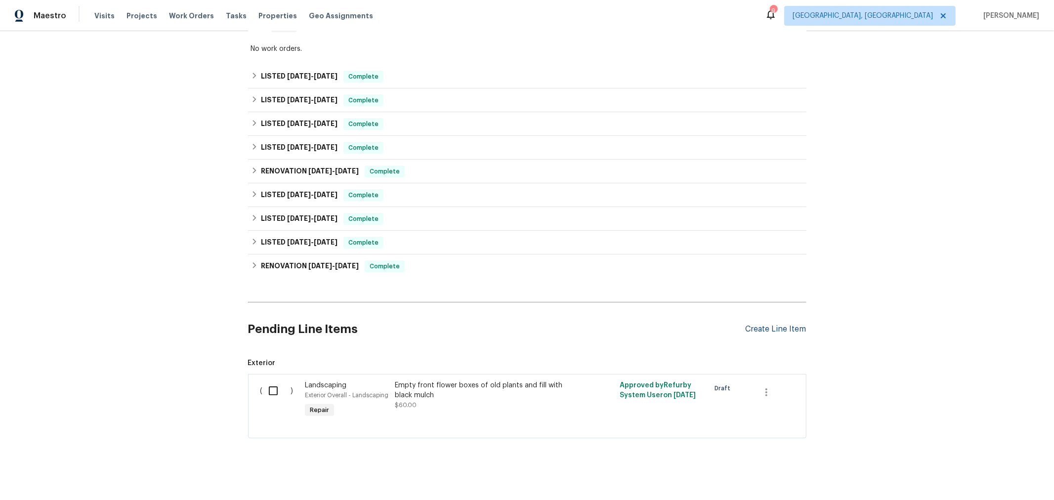
scroll to position [277, 0]
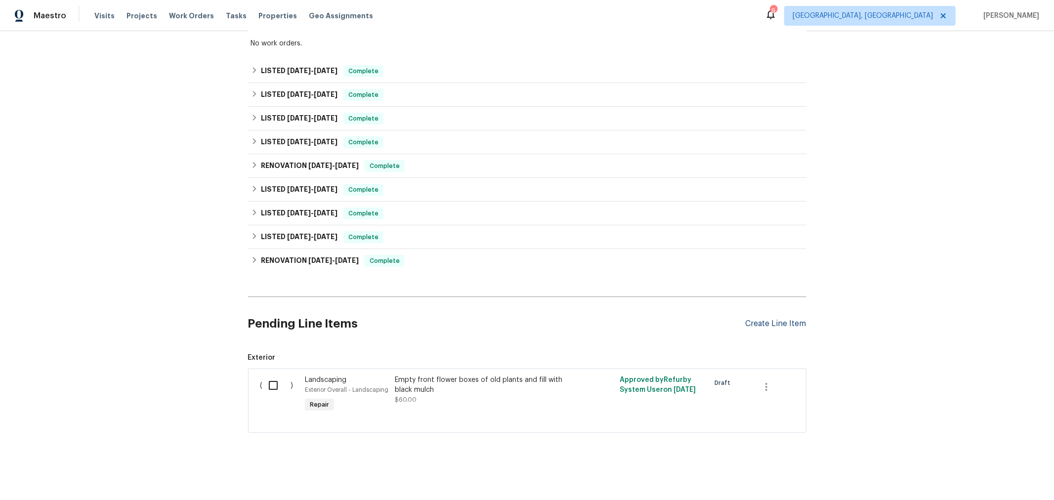
click at [779, 319] on div "Create Line Item" at bounding box center [776, 323] width 61 height 9
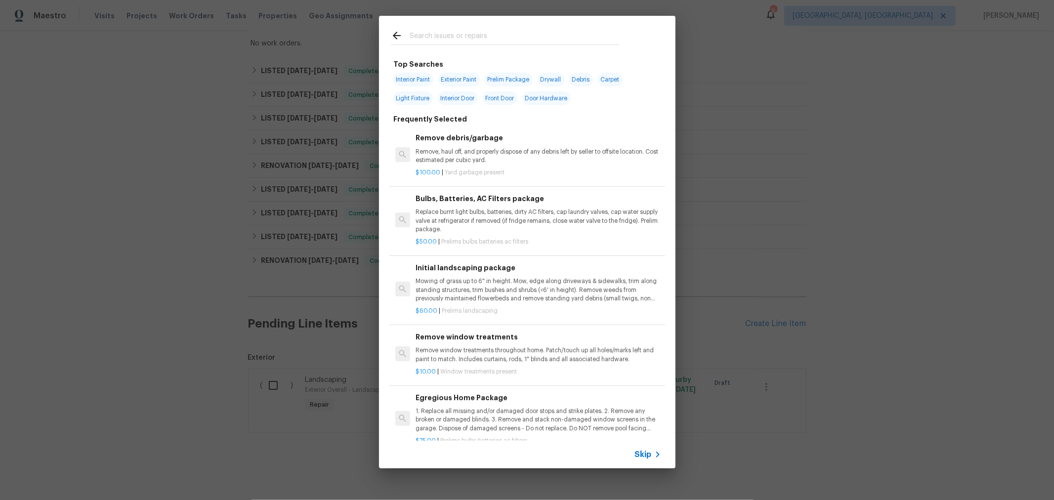
click at [484, 32] on input "text" at bounding box center [515, 37] width 210 height 15
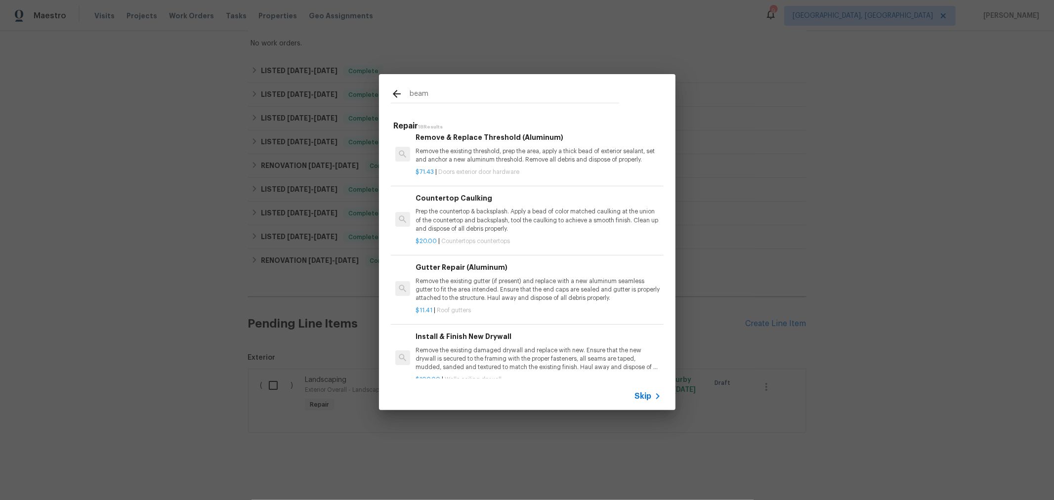
scroll to position [493, 0]
type input "beam"
drag, startPoint x: 838, startPoint y: 218, endPoint x: 812, endPoint y: 227, distance: 27.7
click at [836, 218] on div "beam Repair 18 Results Triple Beam (LF.) Remove the existing triple beam framin…" at bounding box center [527, 242] width 1054 height 484
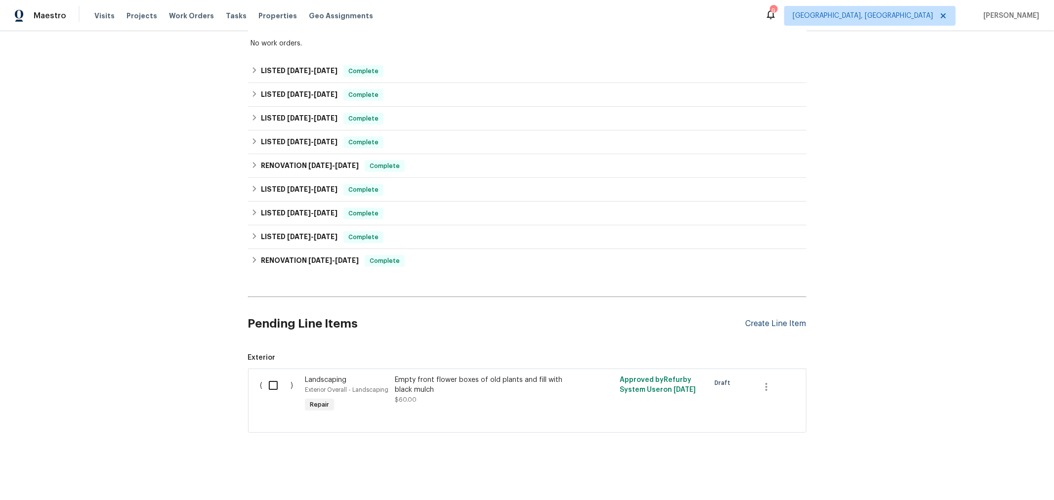
click at [775, 319] on div "Create Line Item" at bounding box center [776, 323] width 61 height 9
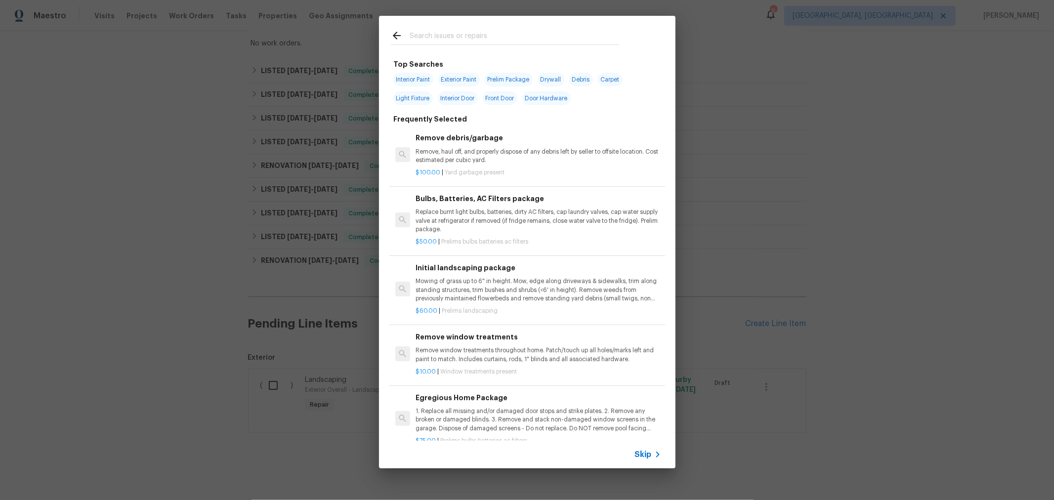
click at [469, 27] on div at bounding box center [505, 35] width 252 height 39
click at [468, 33] on input "text" at bounding box center [515, 37] width 210 height 15
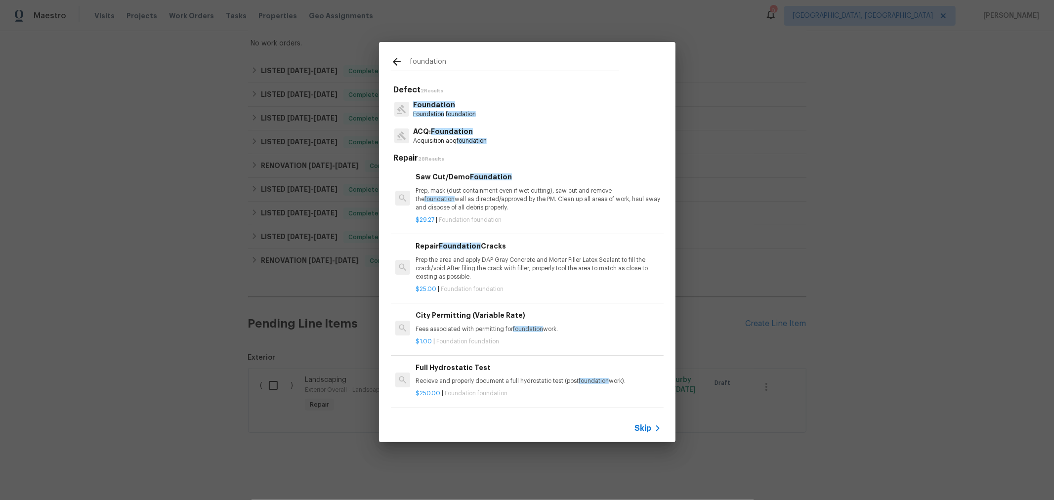
type input "foundation"
click at [462, 109] on p "Foundation" at bounding box center [444, 105] width 63 height 10
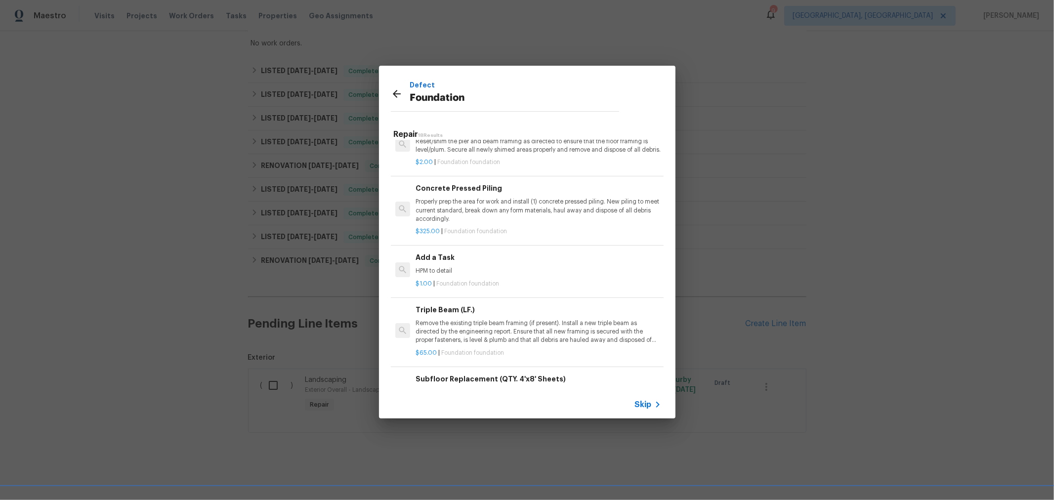
scroll to position [710, 0]
click at [739, 105] on div "Defect Foundation Repair 18 Results Saw Cut/Demo Foundation Prep, mask (dust co…" at bounding box center [527, 242] width 1054 height 484
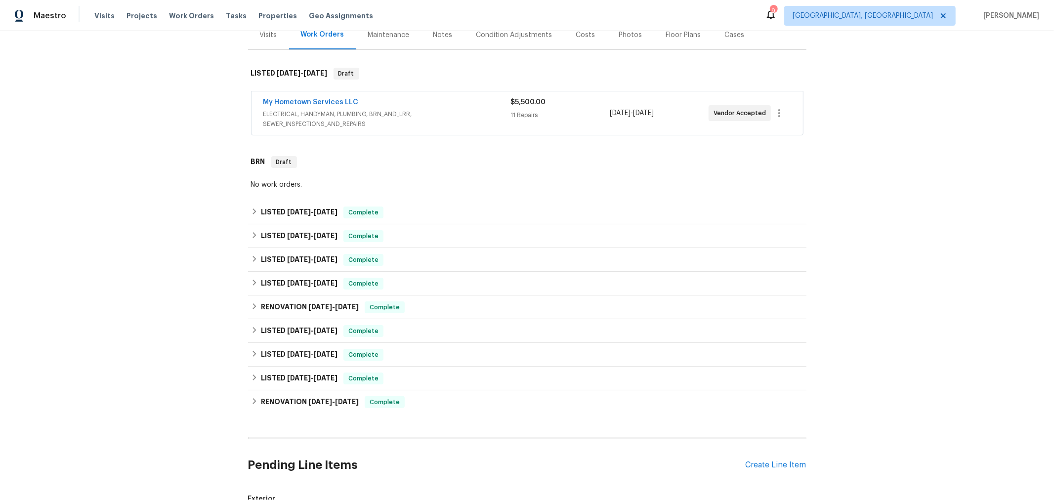
scroll to position [3, 0]
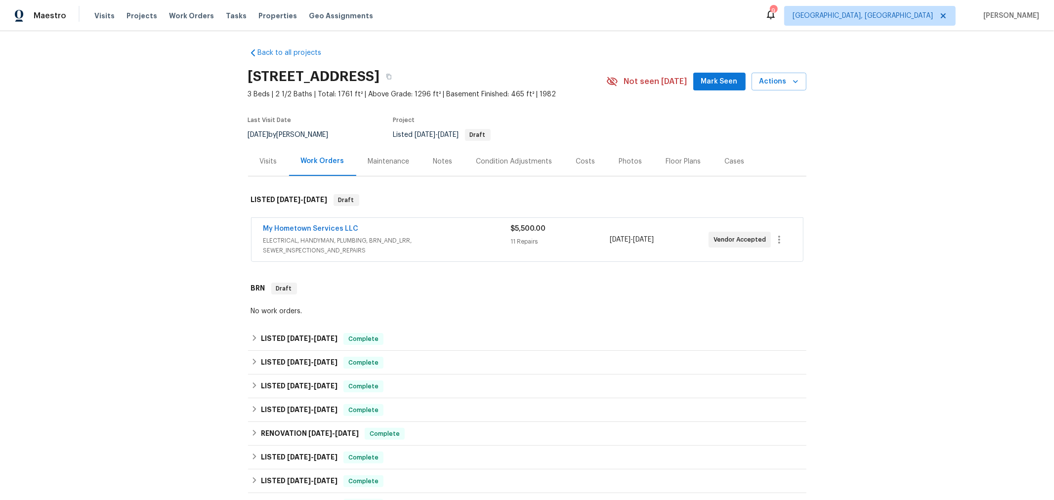
click at [253, 162] on div "Visits" at bounding box center [268, 161] width 41 height 29
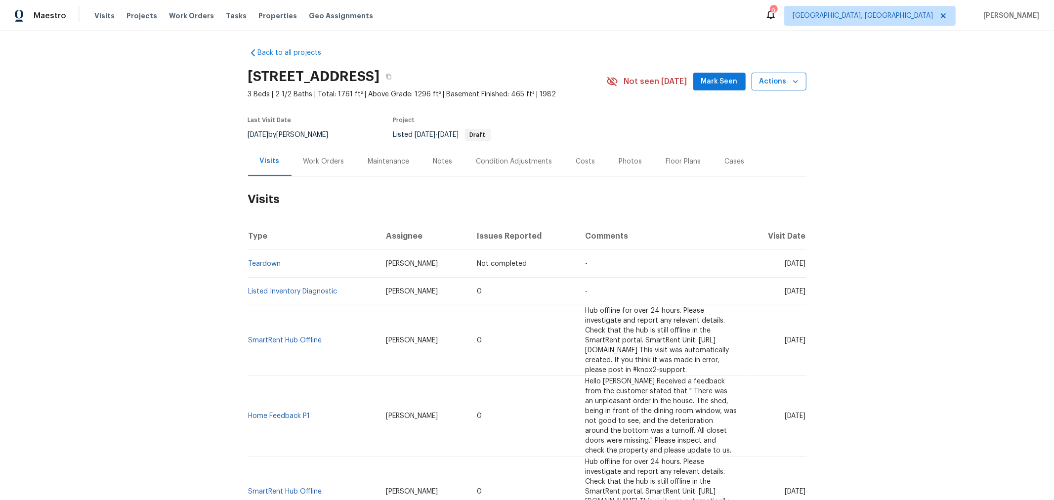
click at [769, 76] on span "Actions" at bounding box center [779, 82] width 39 height 12
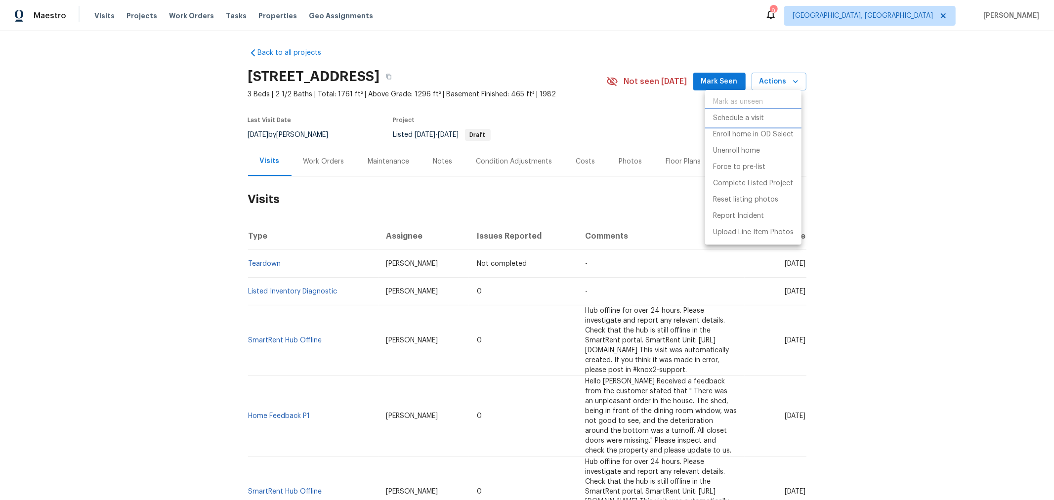
click at [749, 116] on p "Schedule a visit" at bounding box center [738, 118] width 51 height 10
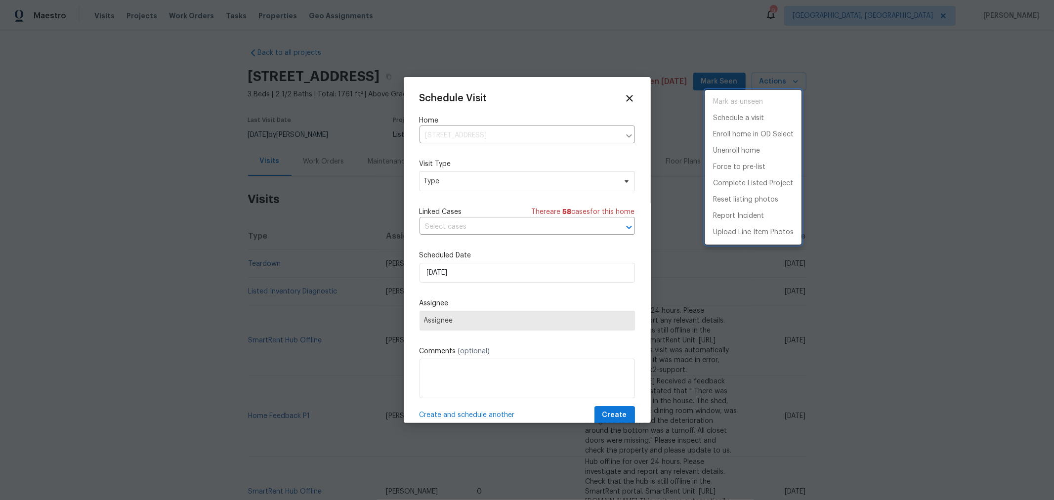
click at [496, 181] on div at bounding box center [527, 250] width 1054 height 500
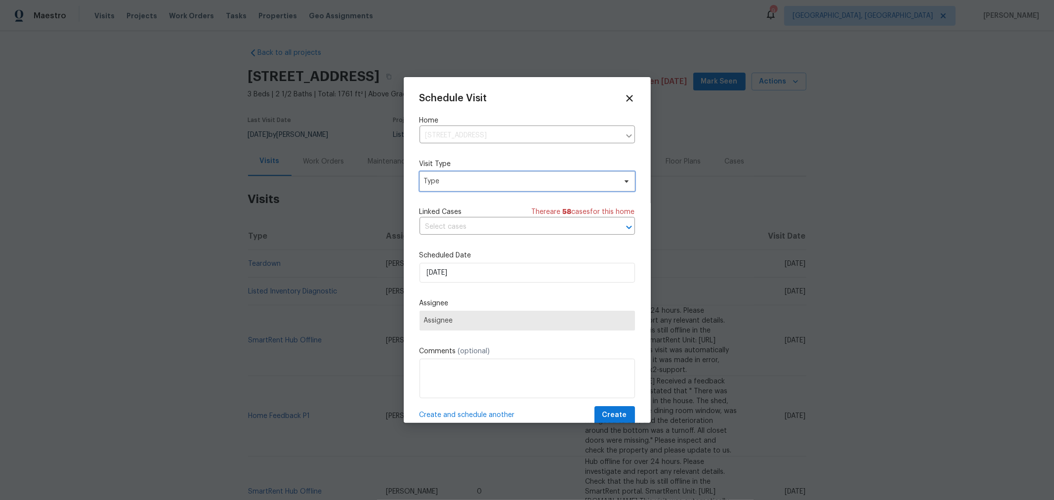
click at [496, 181] on span "Type" at bounding box center [520, 181] width 192 height 10
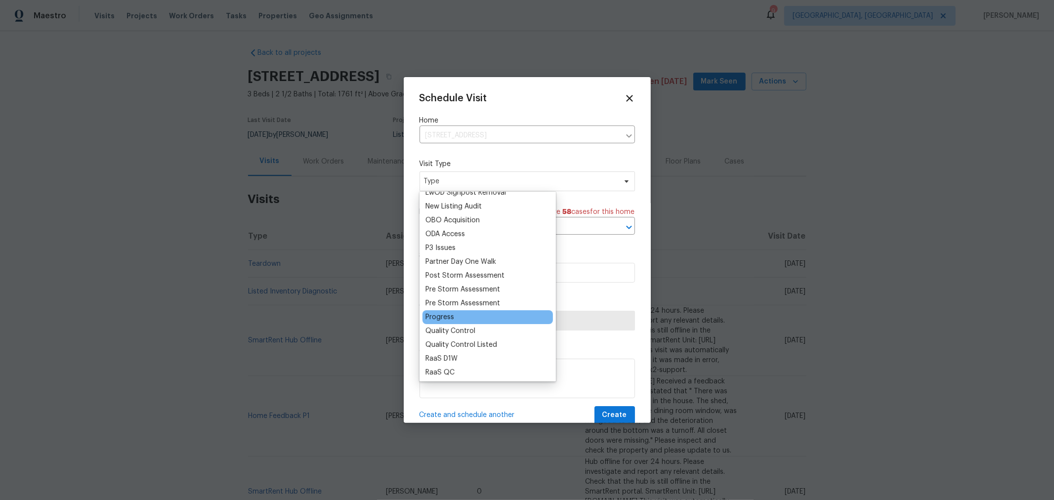
click at [453, 317] on div "Progress" at bounding box center [440, 317] width 29 height 10
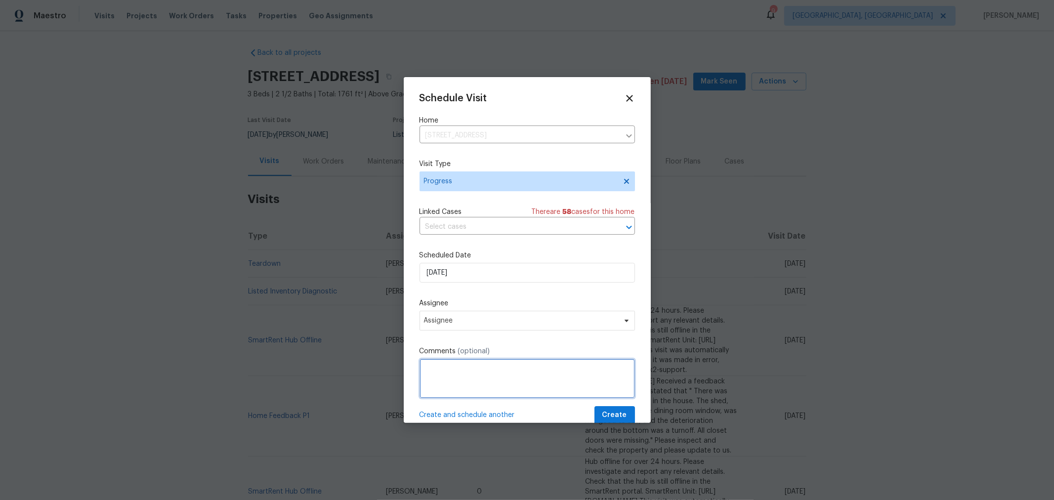
click at [511, 382] on textarea at bounding box center [528, 379] width 216 height 40
type textarea "QC LWOs, report any issues, follow up in slack."
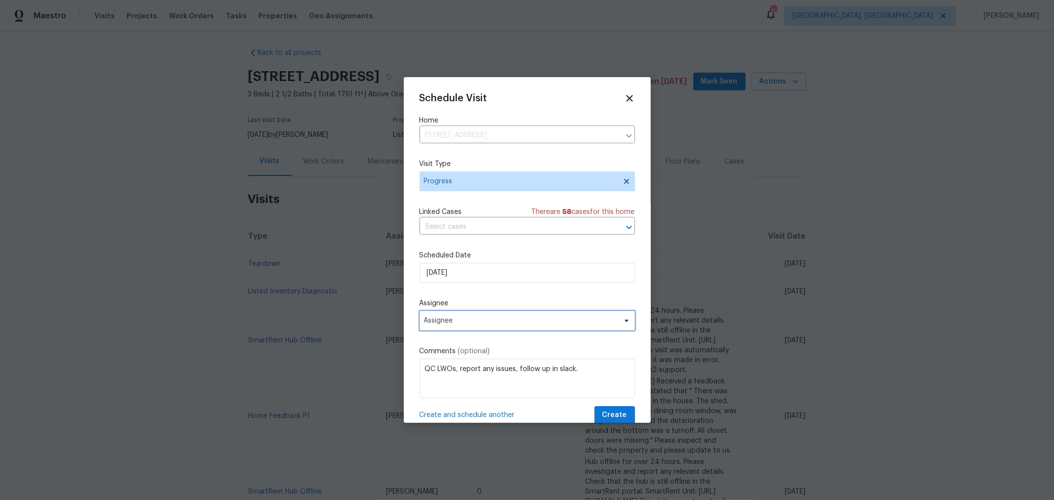
click at [500, 316] on span "Assignee" at bounding box center [528, 321] width 216 height 20
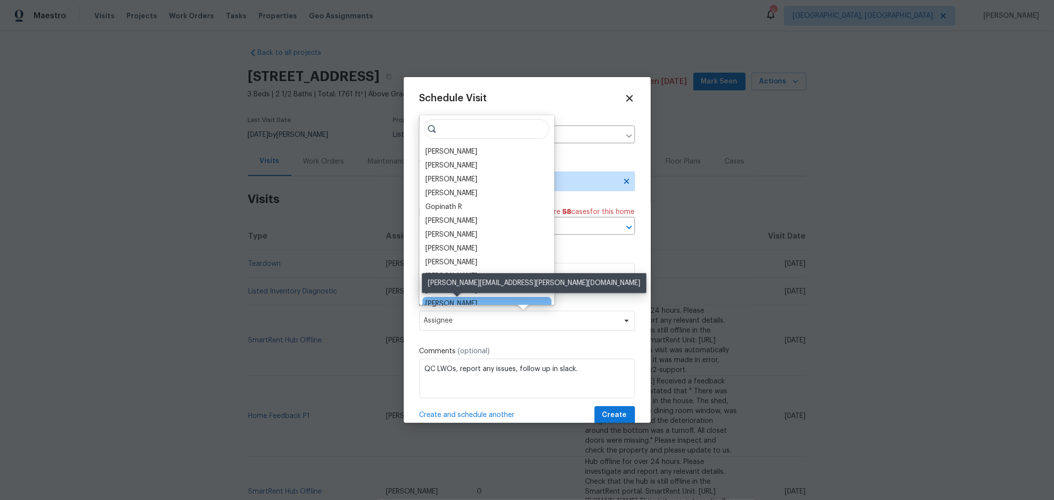
click at [449, 301] on div "[PERSON_NAME]" at bounding box center [452, 304] width 52 height 10
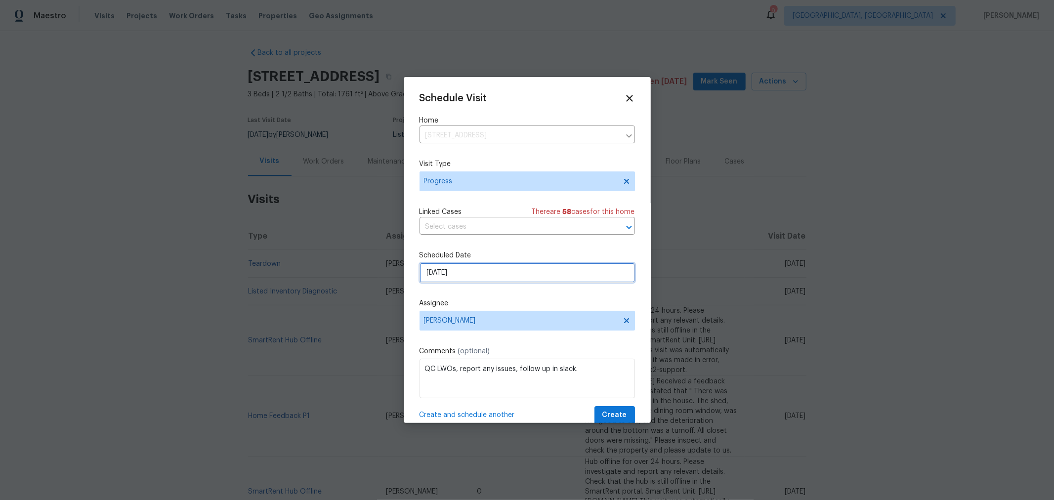
click at [506, 270] on input "[DATE]" at bounding box center [528, 273] width 216 height 20
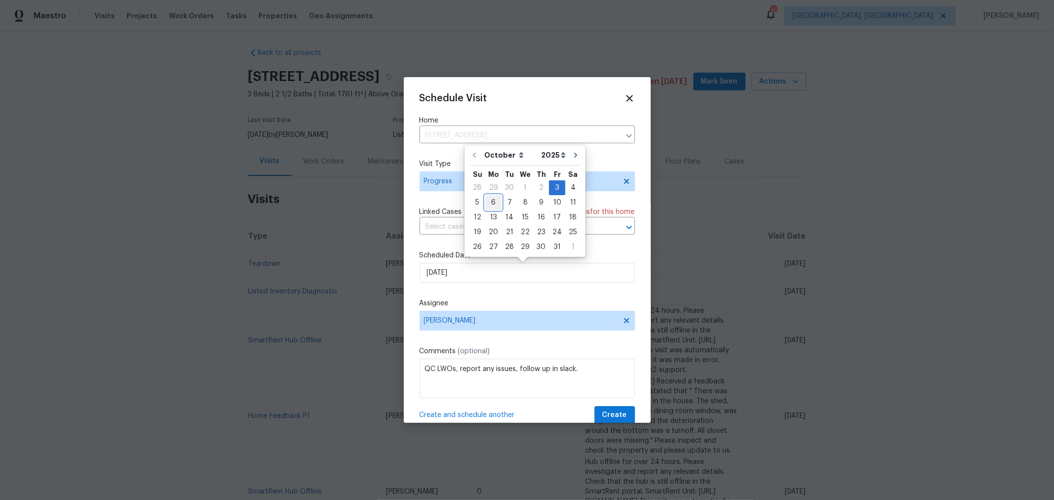
click at [496, 201] on div "6" at bounding box center [493, 203] width 16 height 14
type input "[DATE]"
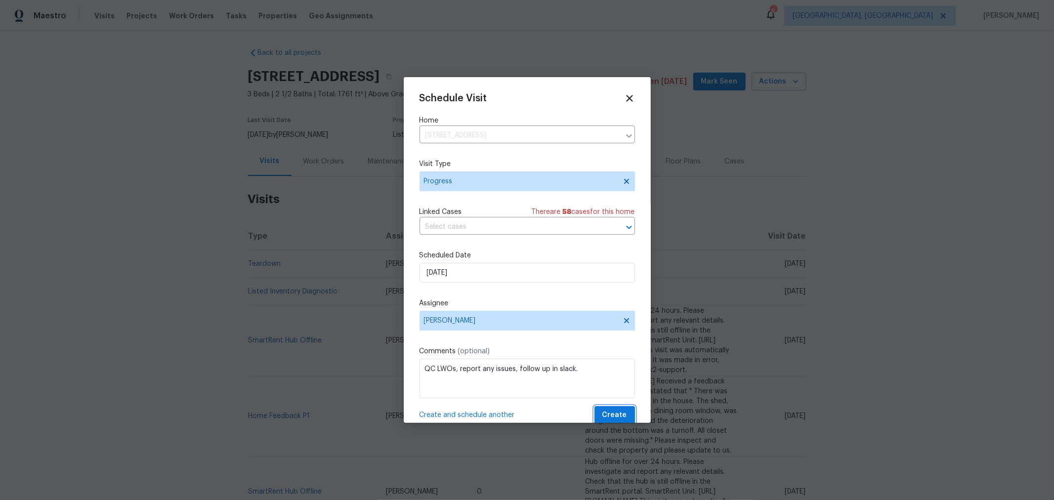
click at [610, 410] on button "Create" at bounding box center [615, 415] width 41 height 18
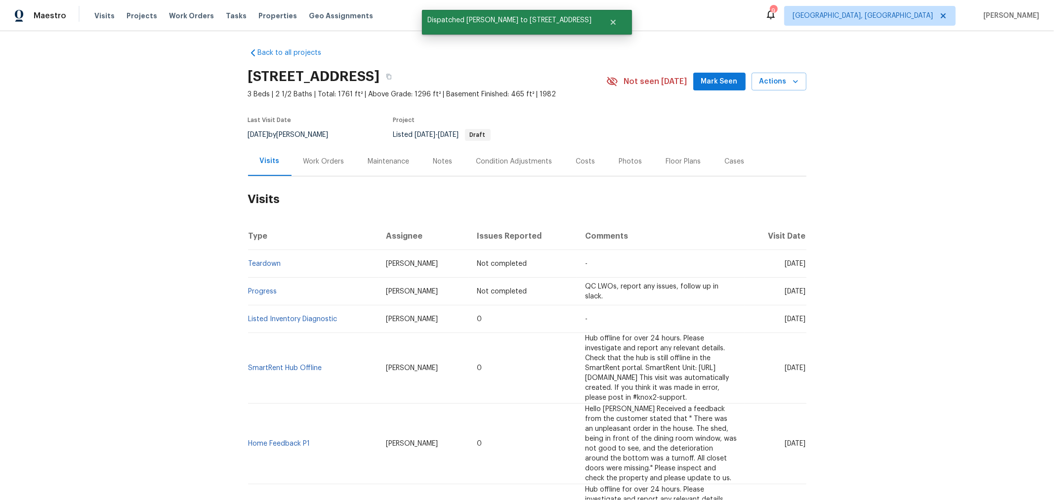
click at [835, 211] on div "Back to all projects 6775 Centennial Dr, Reynoldsburg, OH 43068 3 Beds | 2 1/2 …" at bounding box center [527, 265] width 1054 height 469
